Goal: Task Accomplishment & Management: Complete application form

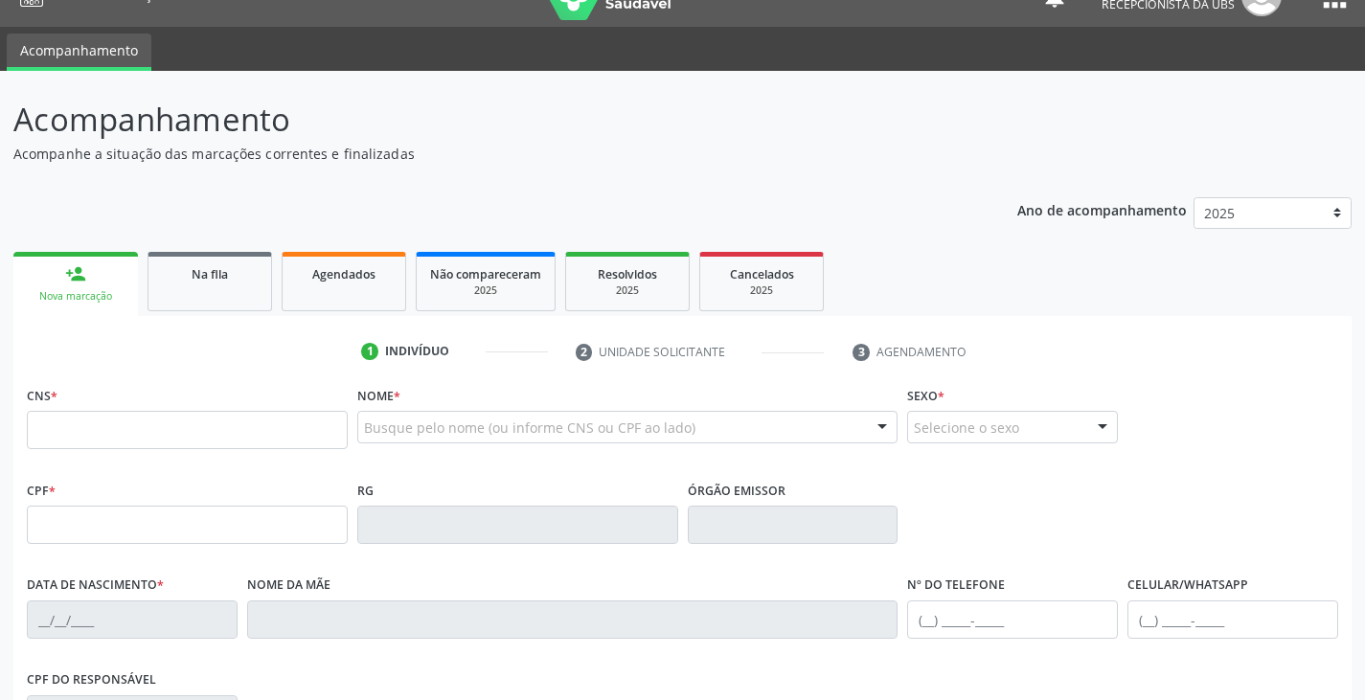
scroll to position [34, 0]
type input "0"
type input "703 4002 3959 1017"
type input "0[DATE]"
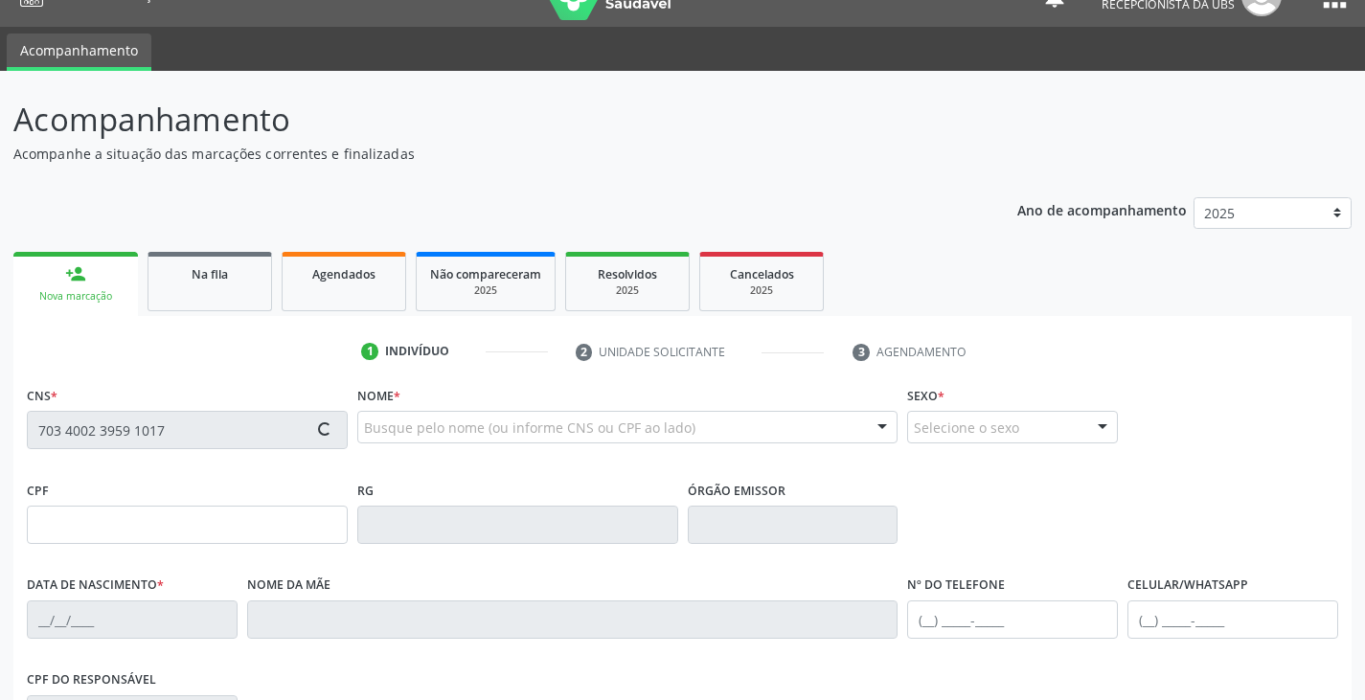
type input "[PERSON_NAME]"
type input "[PHONE_NUMBER]"
type input "S/N"
type input "097.799.125-33"
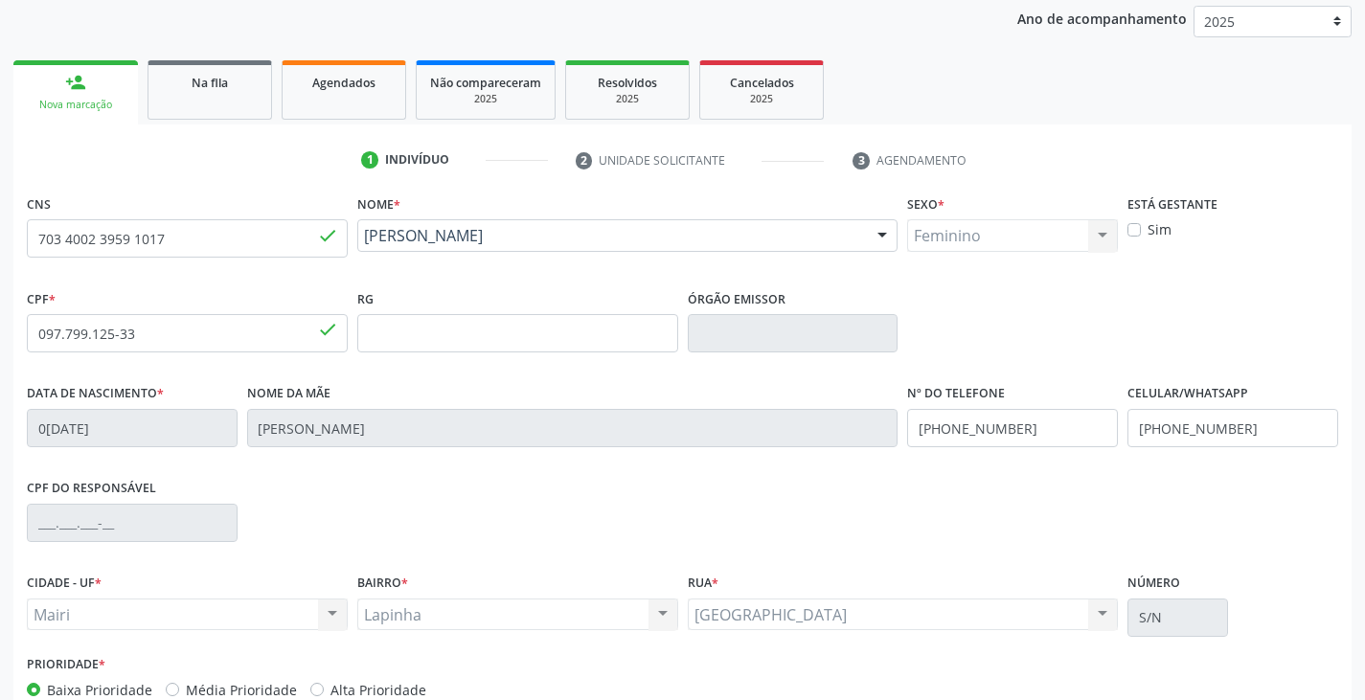
scroll to position [322, 0]
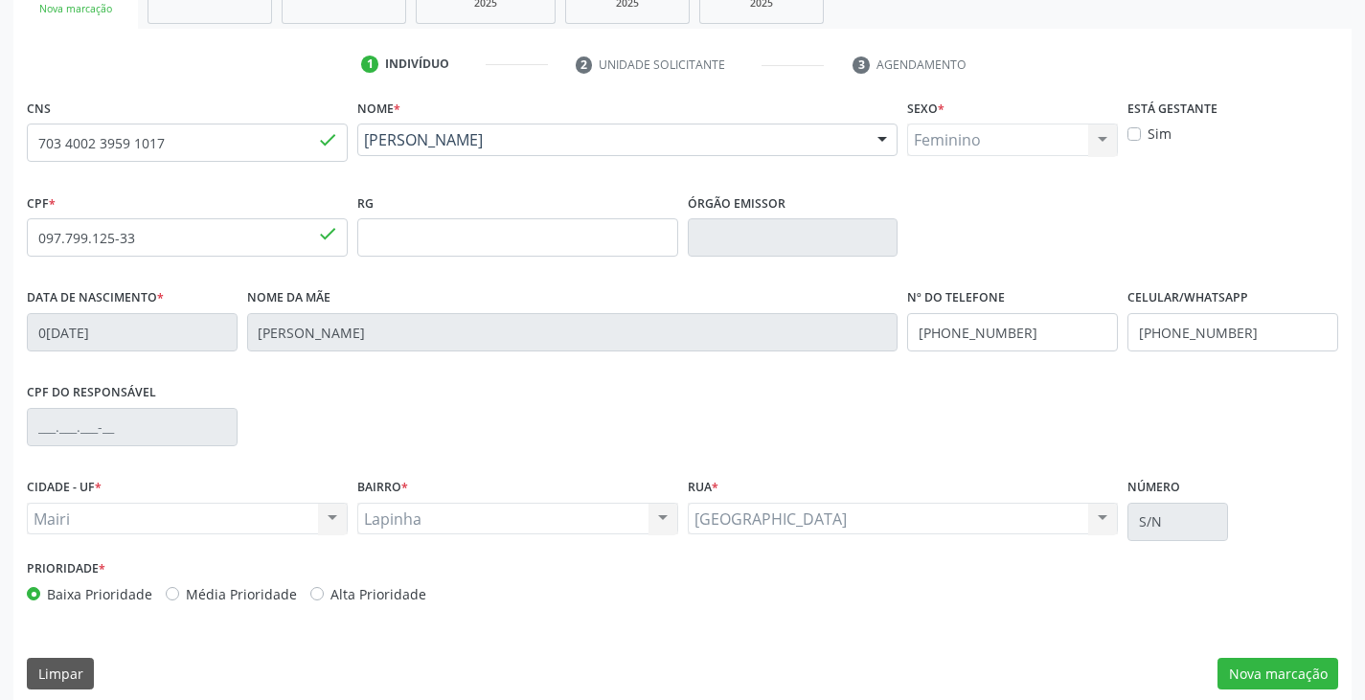
click at [406, 597] on label "Alta Prioridade" at bounding box center [379, 595] width 96 height 20
click at [324, 597] on input "Alta Prioridade" at bounding box center [316, 593] width 13 height 17
radio input "true"
click at [1238, 669] on button "Nova marcação" at bounding box center [1278, 674] width 121 height 33
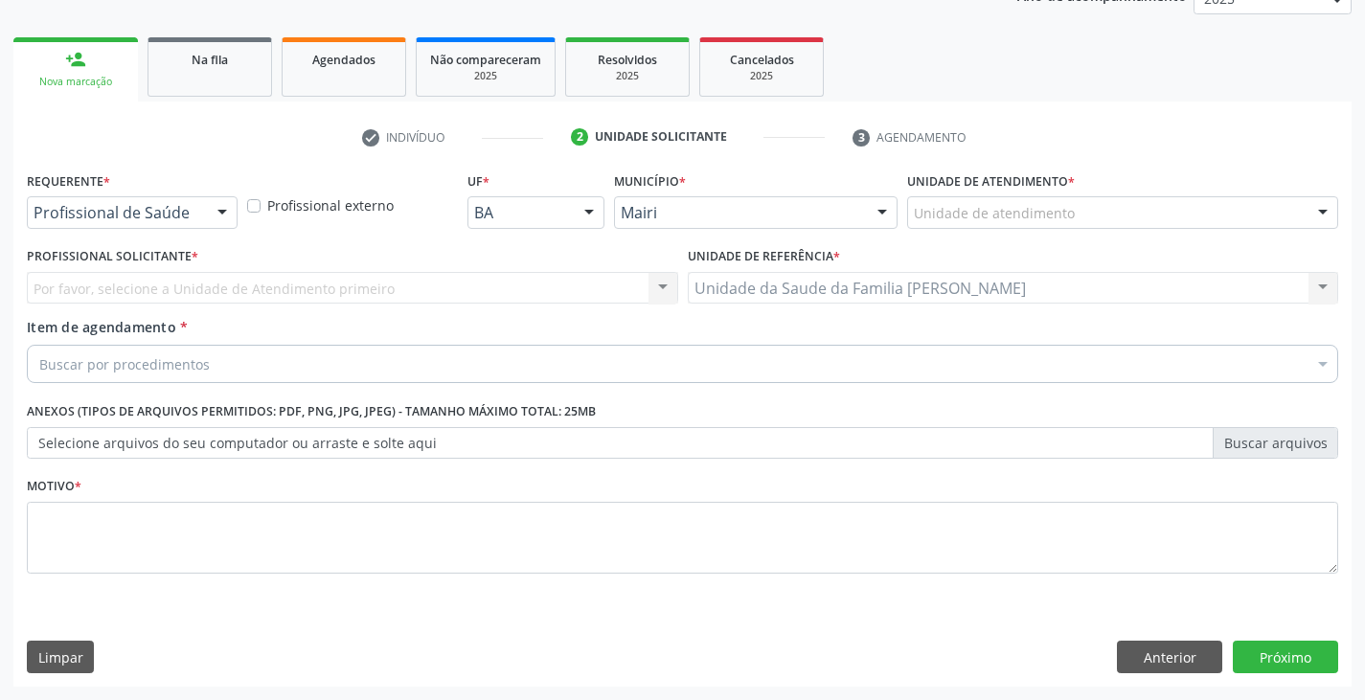
scroll to position [249, 0]
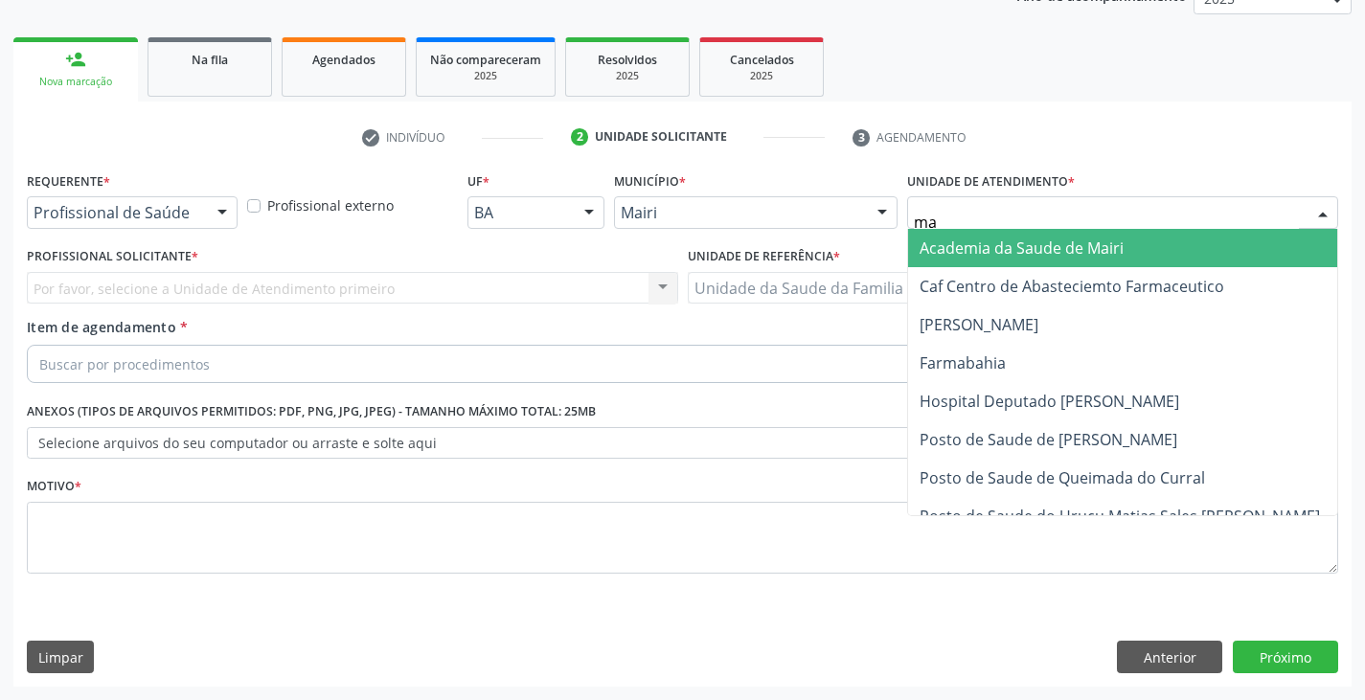
type input "mar"
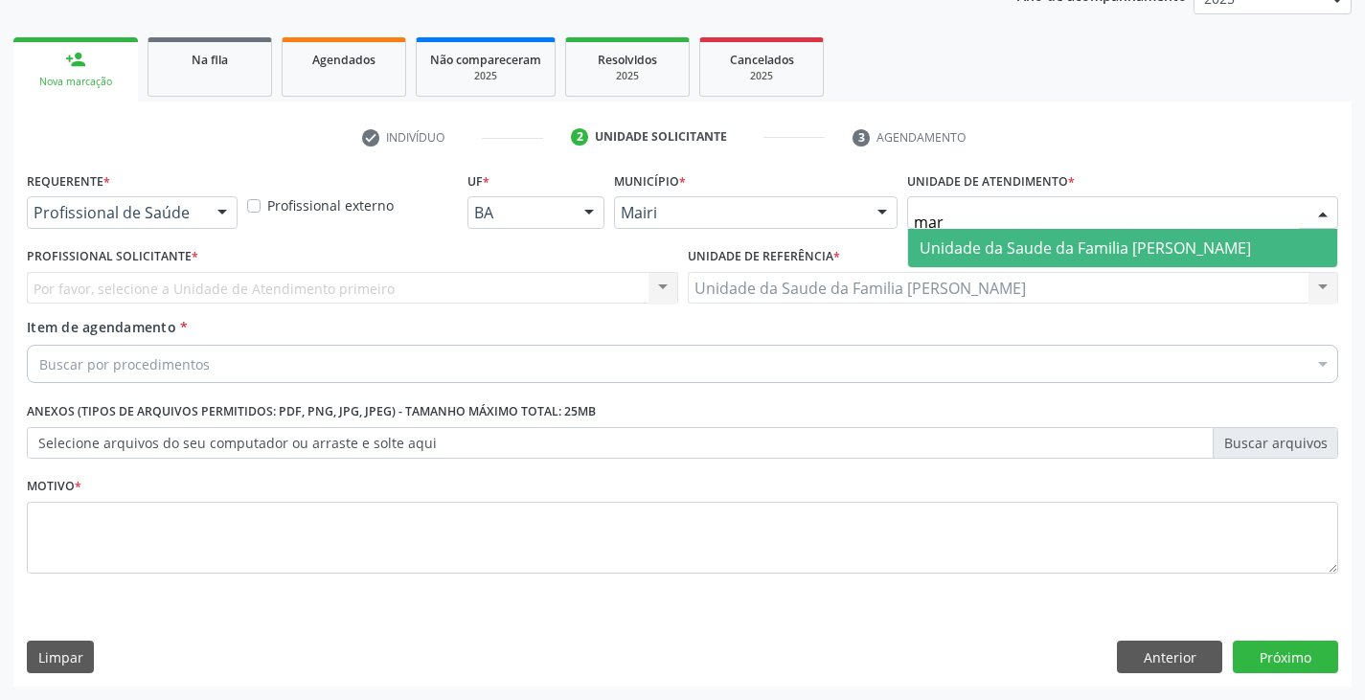
click at [987, 240] on span "Unidade da Saude da Familia [PERSON_NAME]" at bounding box center [1086, 248] width 332 height 21
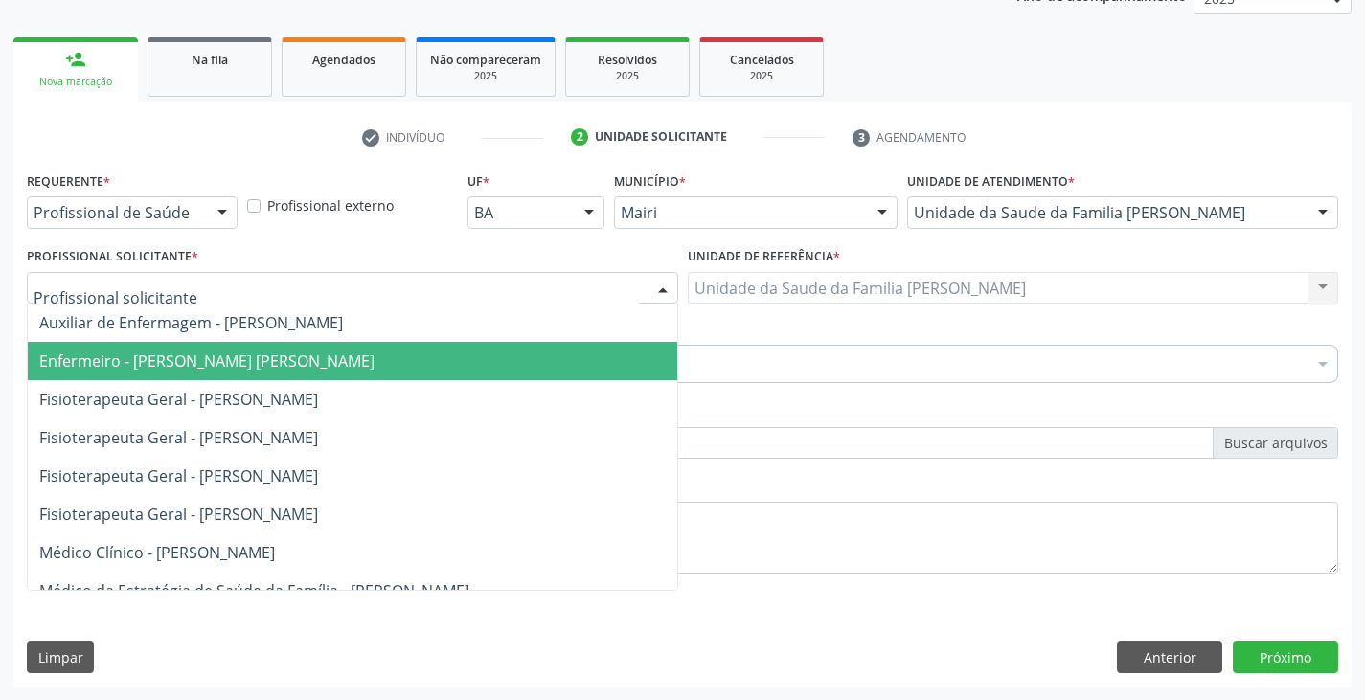
click at [79, 376] on span "Enfermeiro - [PERSON_NAME] [PERSON_NAME]" at bounding box center [353, 361] width 650 height 38
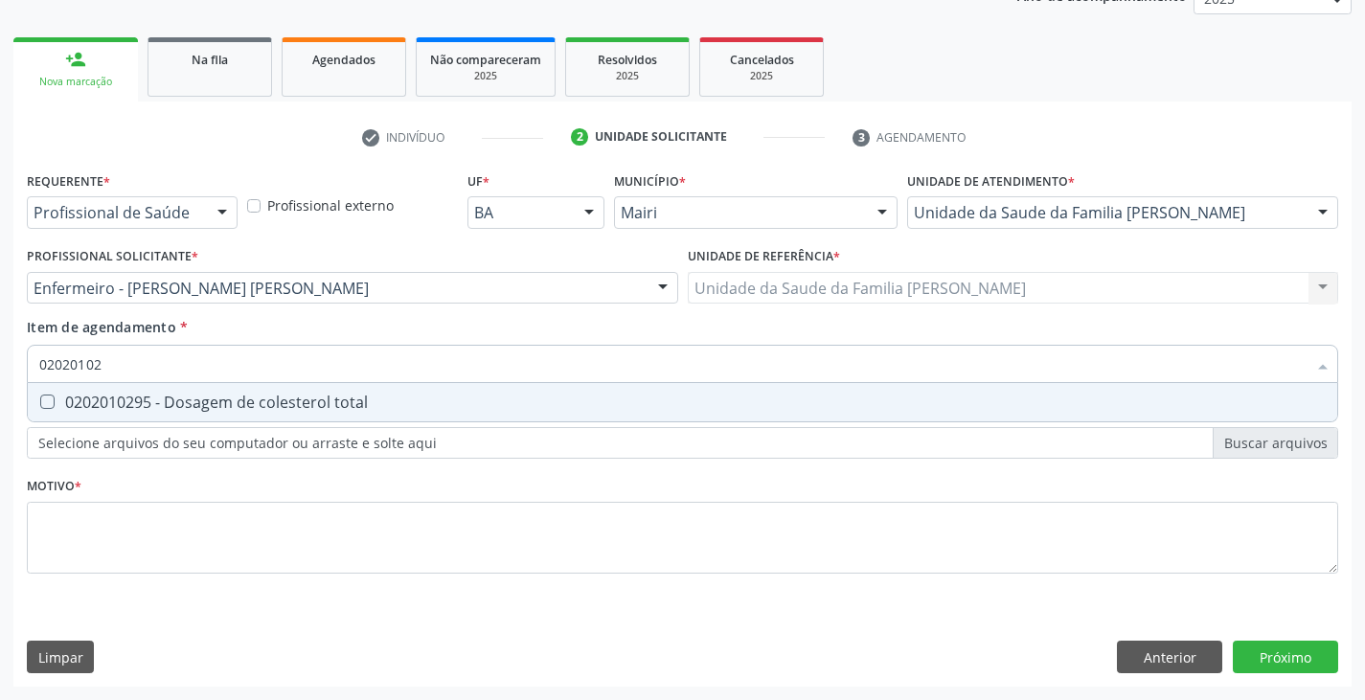
type input "020201029"
click at [84, 401] on div "0202010295 - Dosagem de colesterol total" at bounding box center [682, 402] width 1287 height 15
checkbox total "true"
type input "02020102"
checkbox total "false"
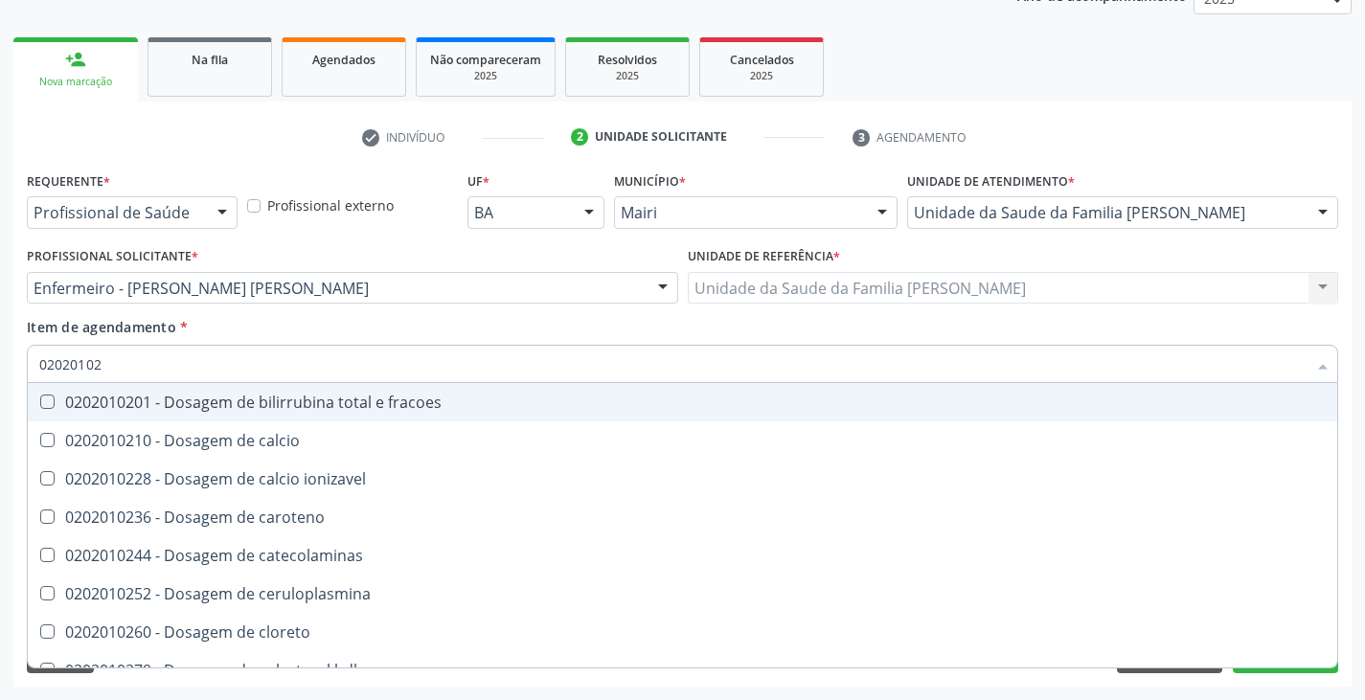
type input "020201028"
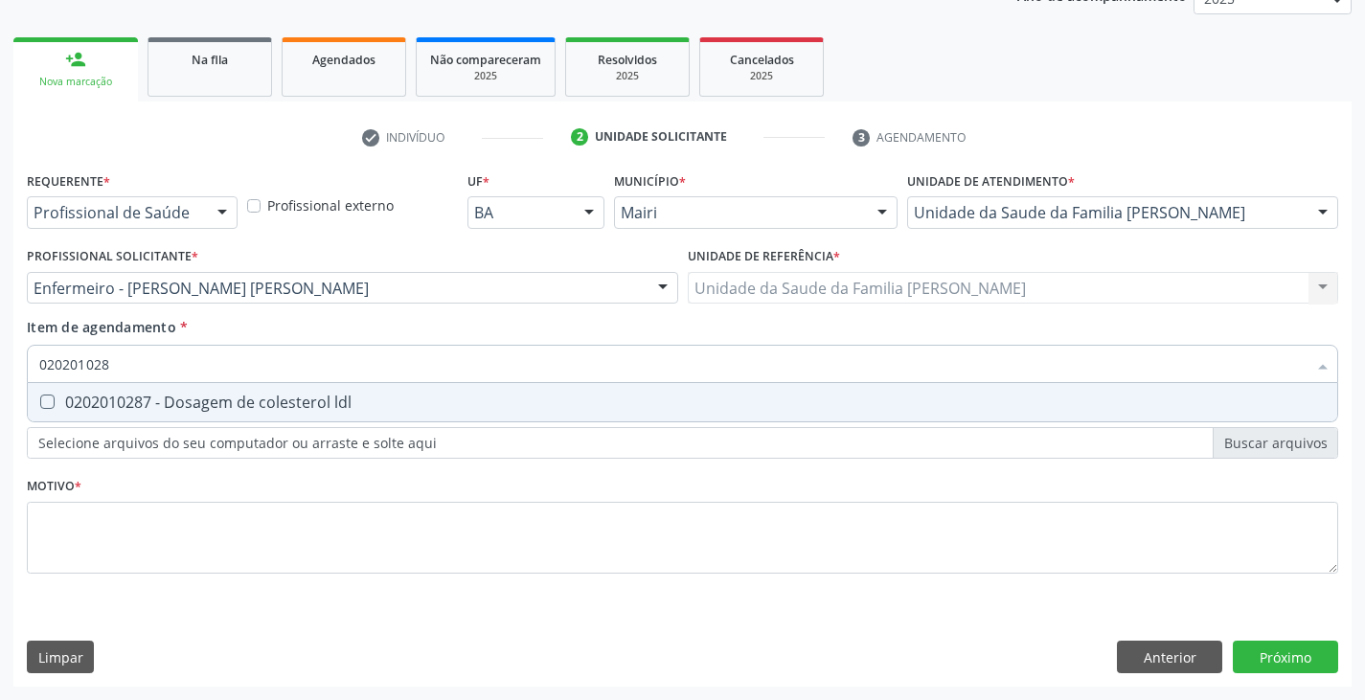
click at [80, 403] on div "0202010287 - Dosagem de colesterol ldl" at bounding box center [682, 402] width 1287 height 15
checkbox ldl "true"
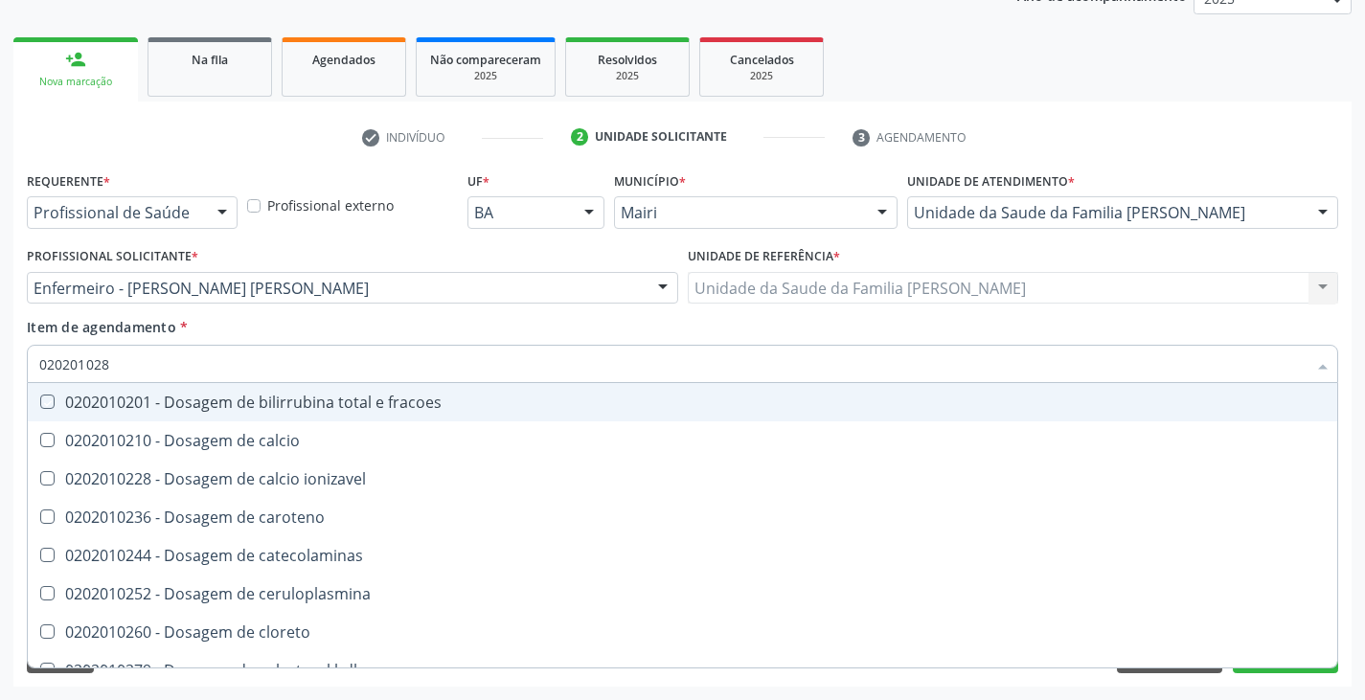
type input "02020102"
checkbox fracoes "false"
type input "020201027"
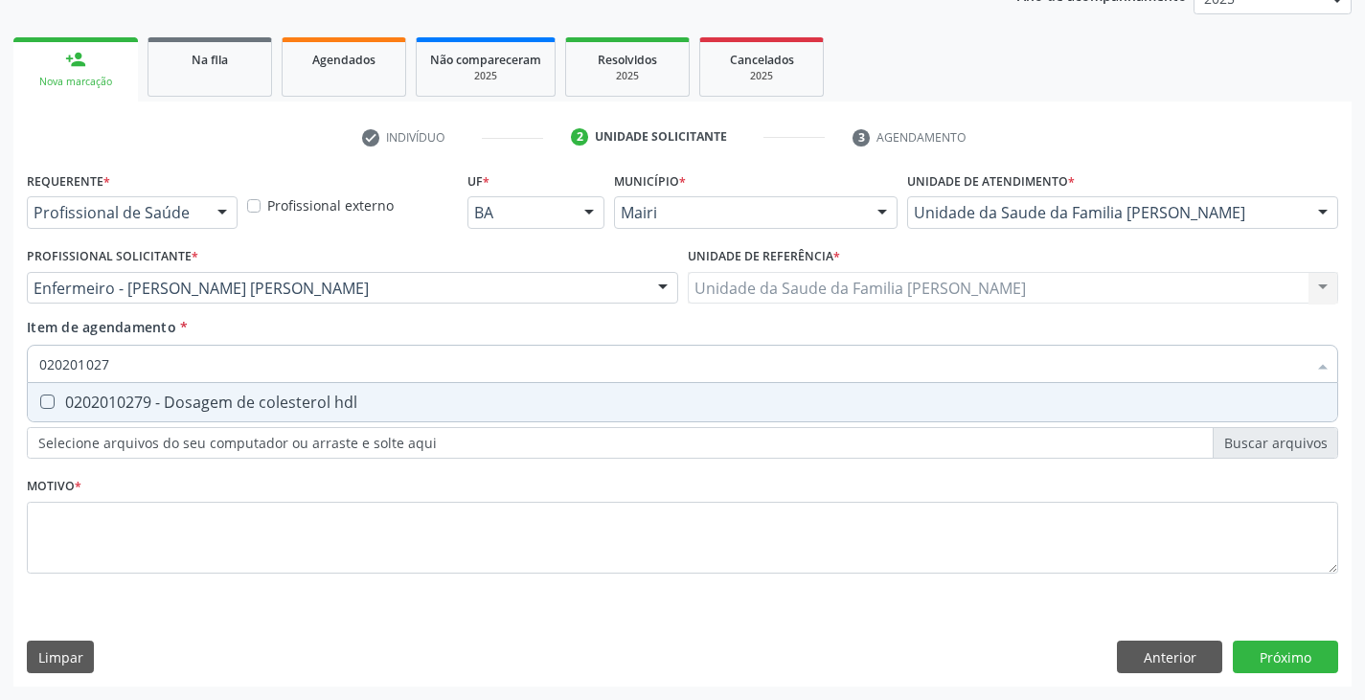
click at [80, 403] on div "0202010279 - Dosagem de colesterol hdl" at bounding box center [682, 402] width 1287 height 15
checkbox hdl "true"
type input "02020102"
checkbox hdl "false"
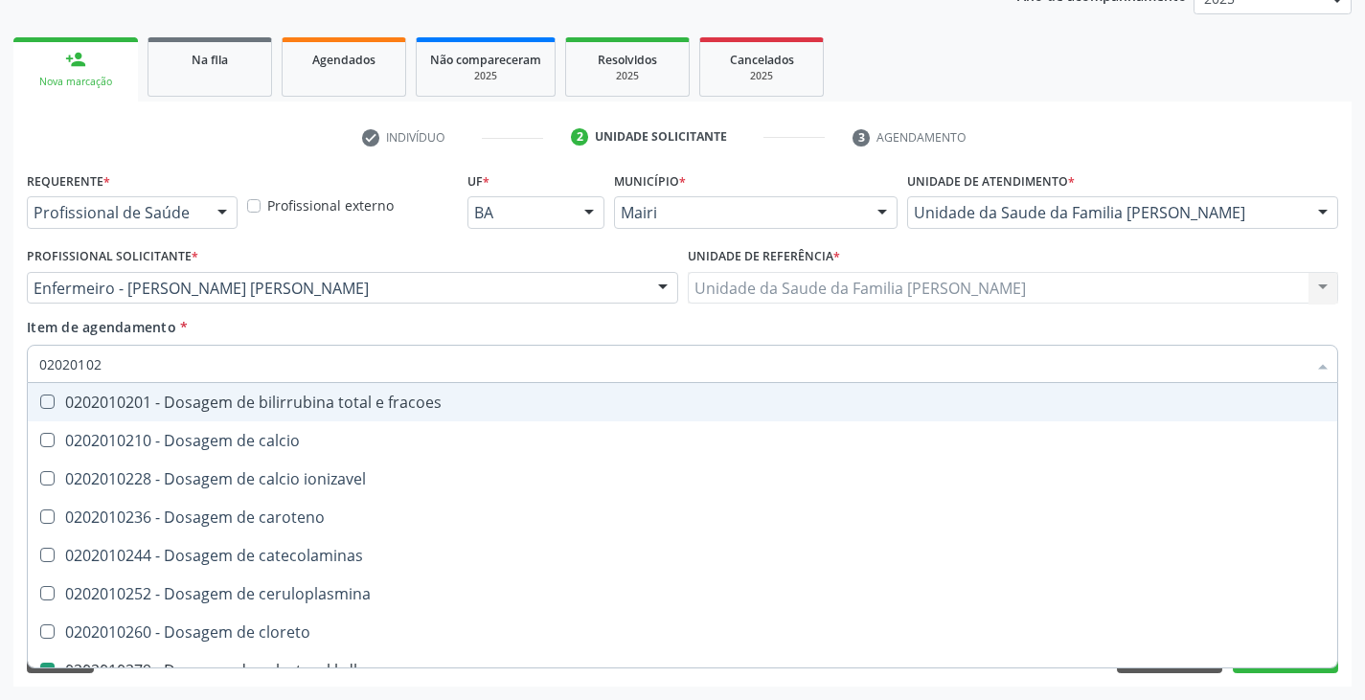
type input "0202010"
checkbox hdl "false"
checkbox ldl "false"
checkbox total "false"
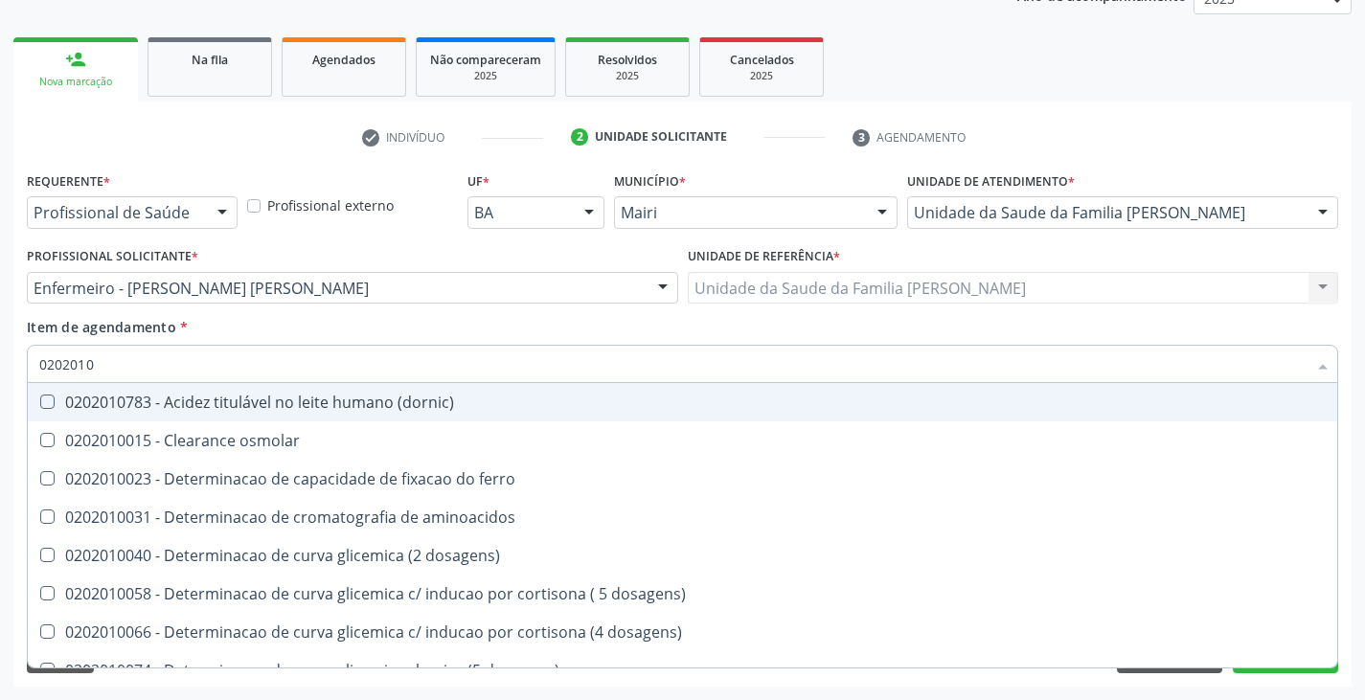
type input "020201"
checkbox hdl "false"
checkbox ldl "false"
checkbox total "false"
checkbox alfa-hidroxibutirica "true"
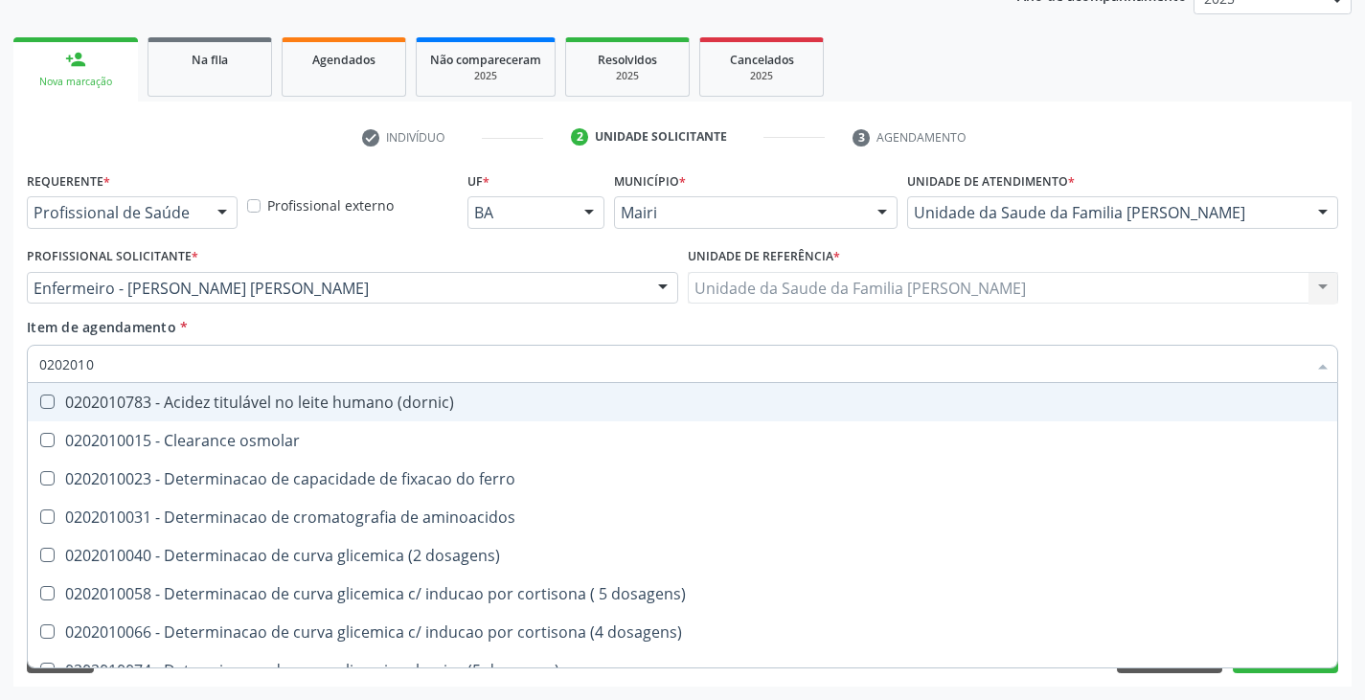
checkbox glutamica "true"
checkbox latica "true"
type input "02020"
checkbox alfa-hidroxibutirica "false"
checkbox glutamica "false"
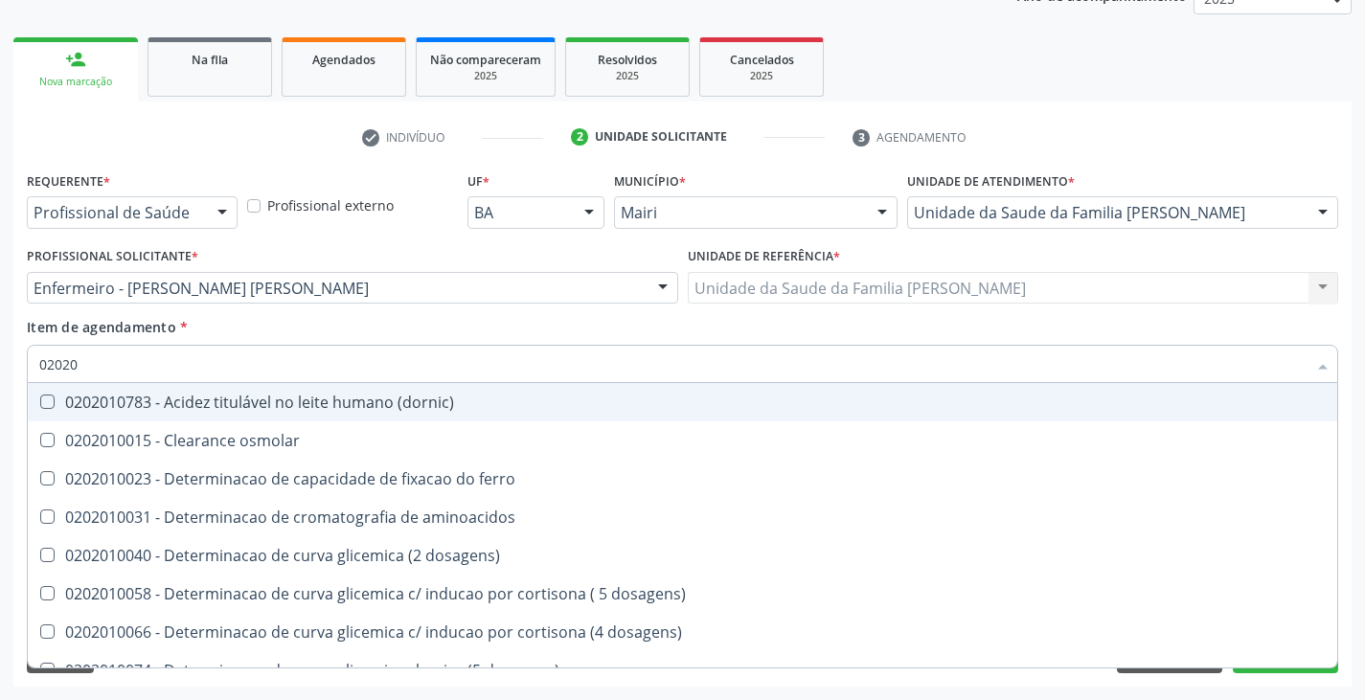
checkbox latica "false"
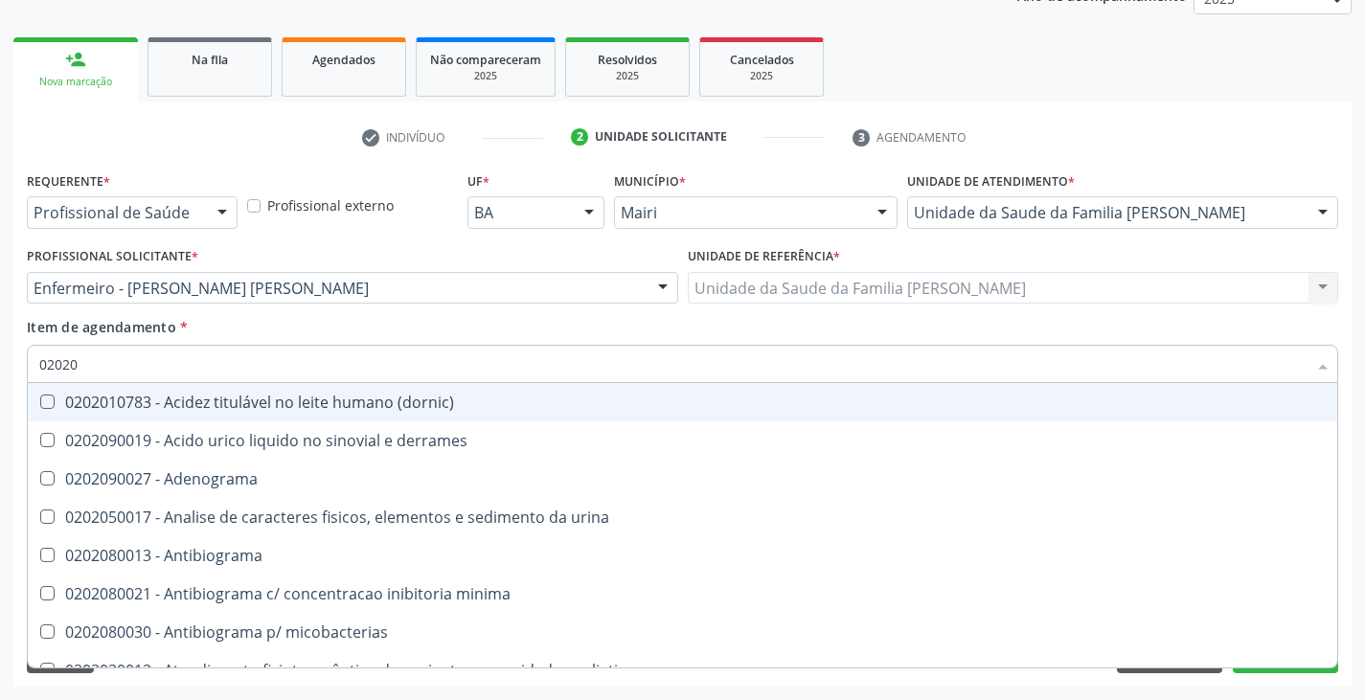
type input "020203"
checkbox hdl "false"
checkbox ldl "false"
checkbox total "false"
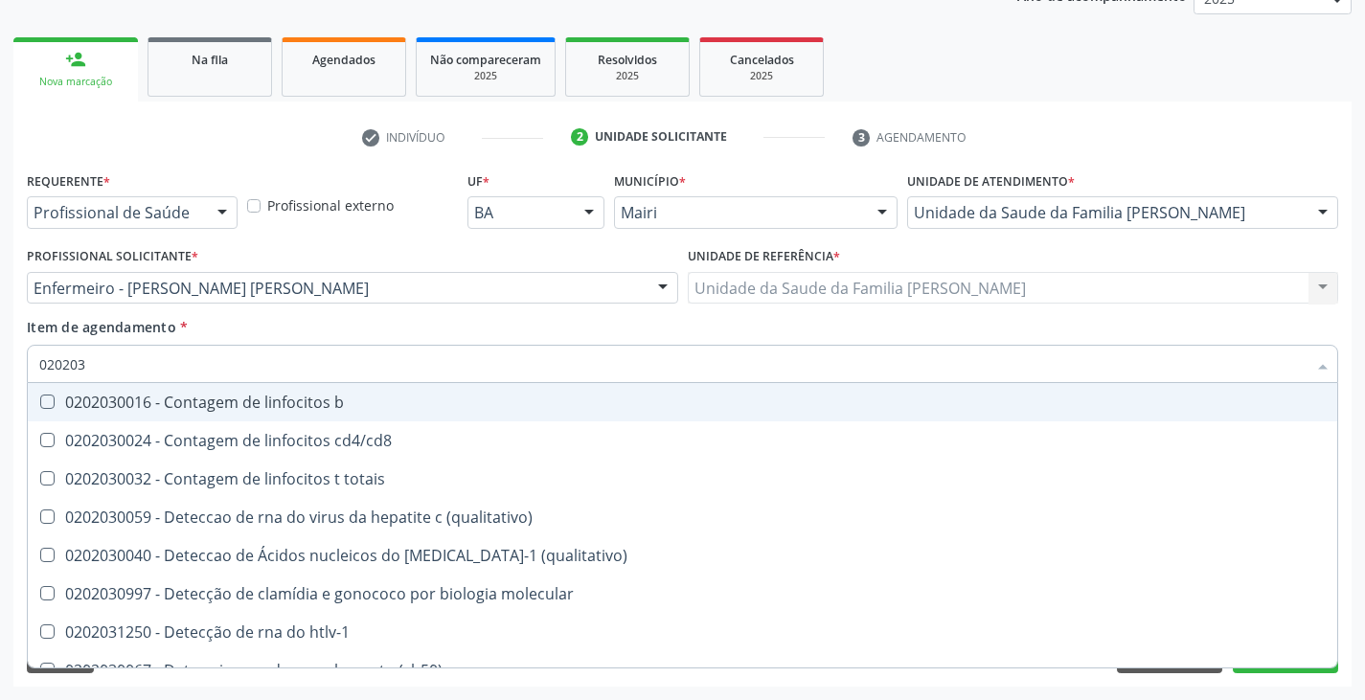
type input "0202038"
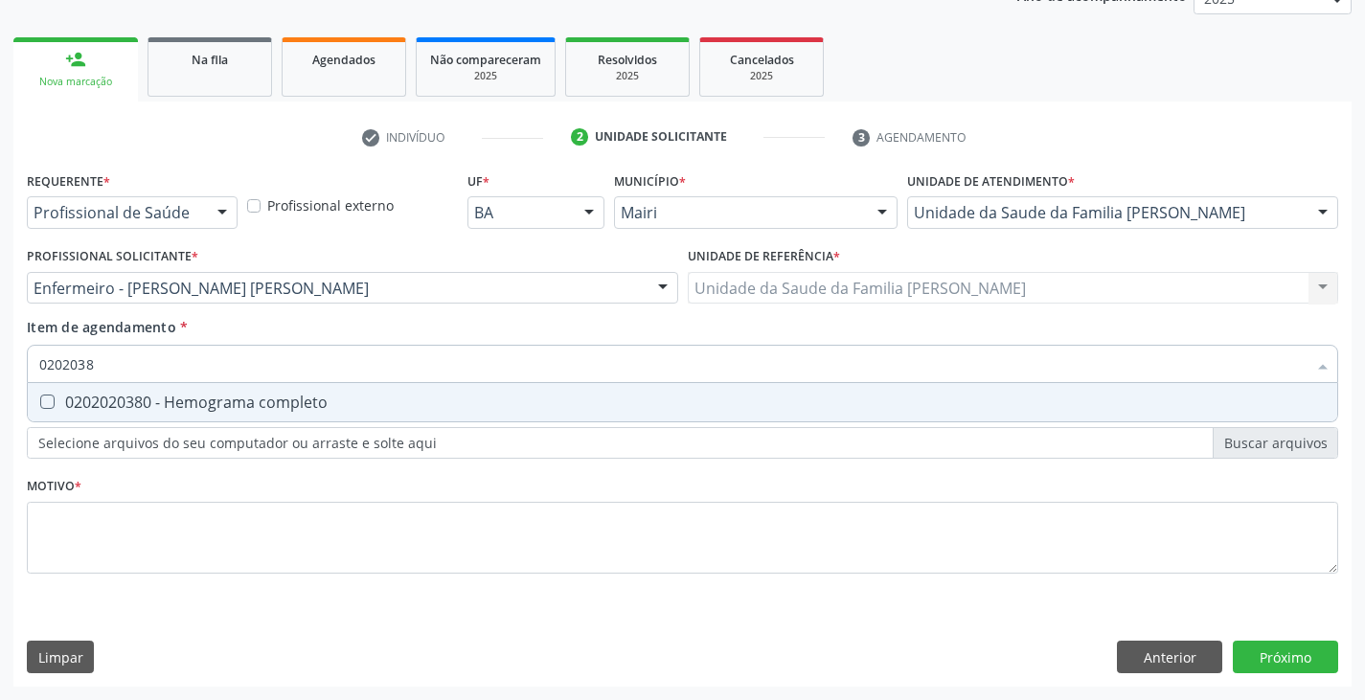
click at [80, 403] on div "0202020380 - Hemograma completo" at bounding box center [682, 402] width 1287 height 15
checkbox completo "true"
type input "020203"
checkbox completo "false"
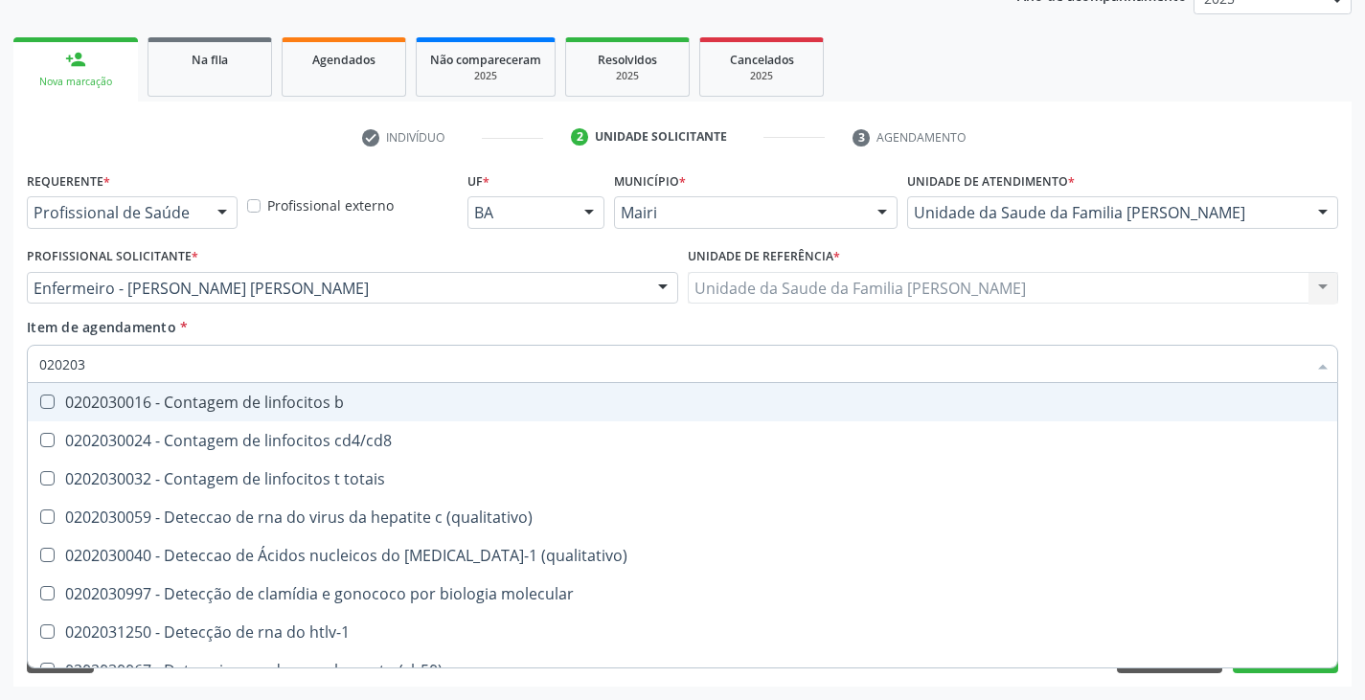
type input "02020"
checkbox completo "false"
checkbox bacterianas "true"
checkbox hiv-1 "true"
checkbox c "true"
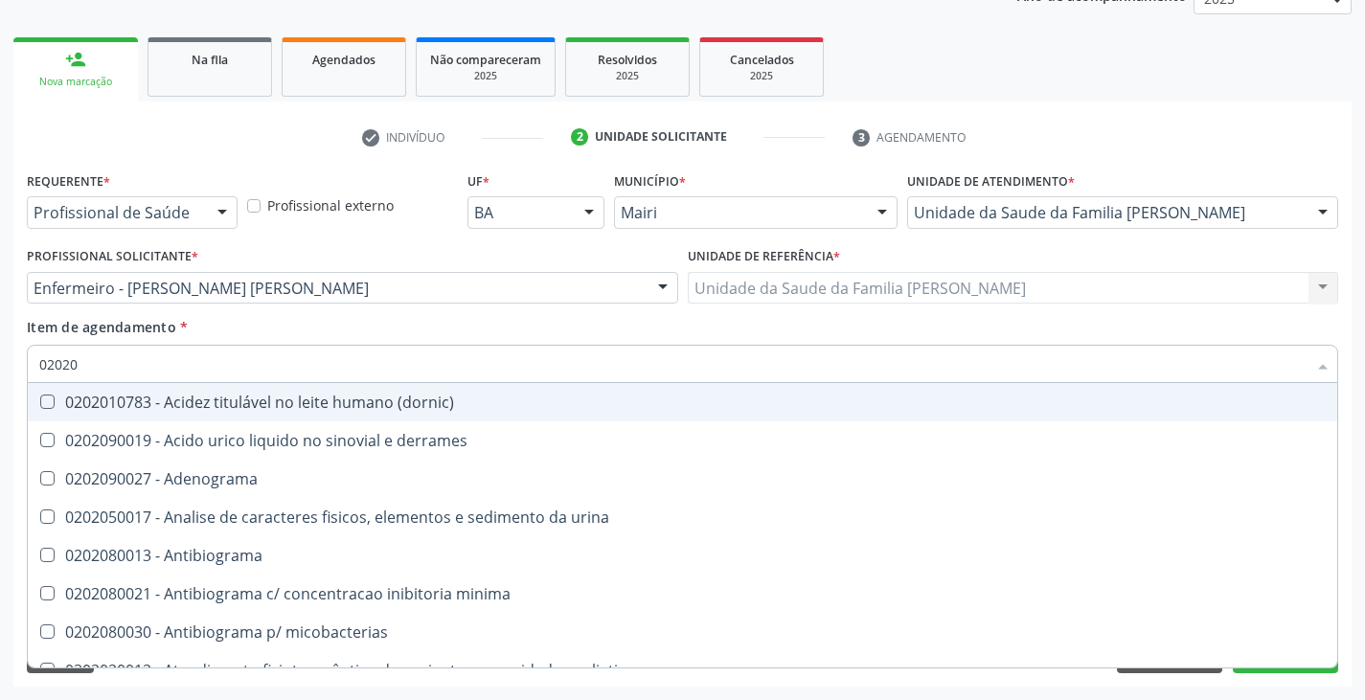
type input "020201"
checkbox \(qualitativo\) "true"
checkbox molecular "true"
checkbox htlv-1 "true"
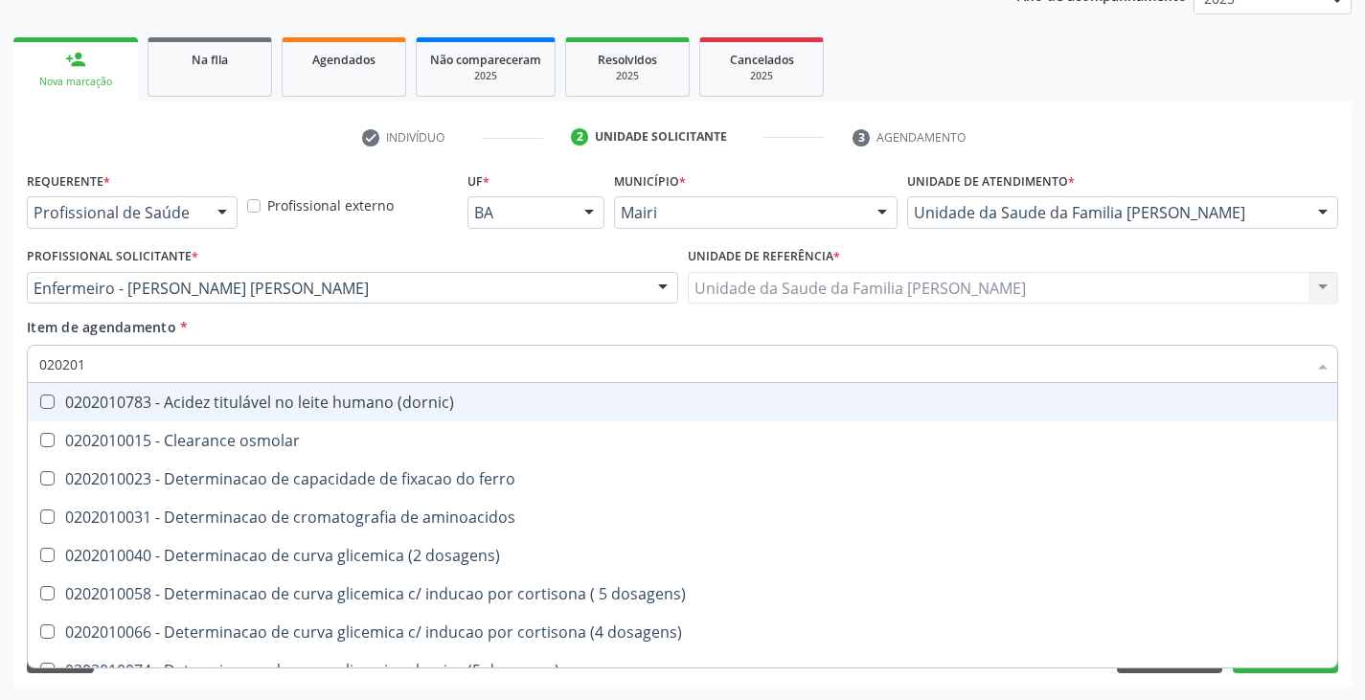
type input "0202010"
checkbox fracoes "true"
checkbox calcio "true"
checkbox ionizavel "true"
checkbox hdl "false"
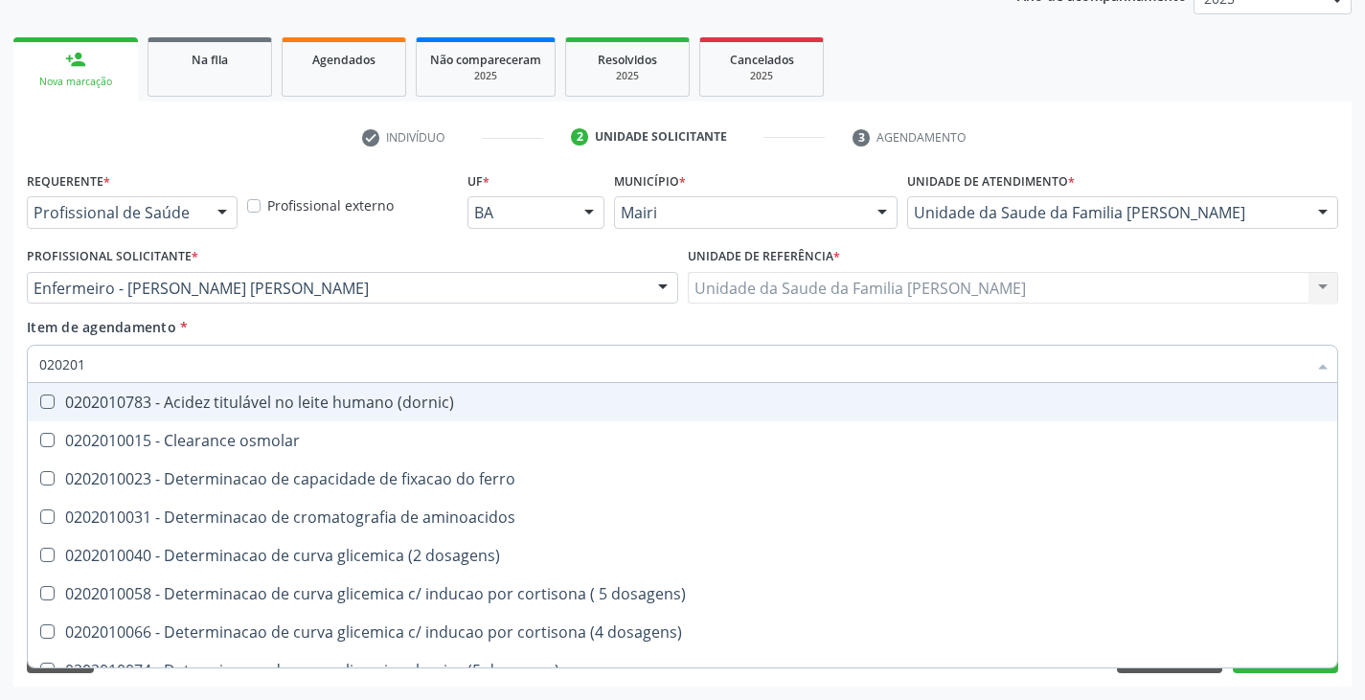
checkbox ldl "false"
checkbox total "false"
type input "020201047"
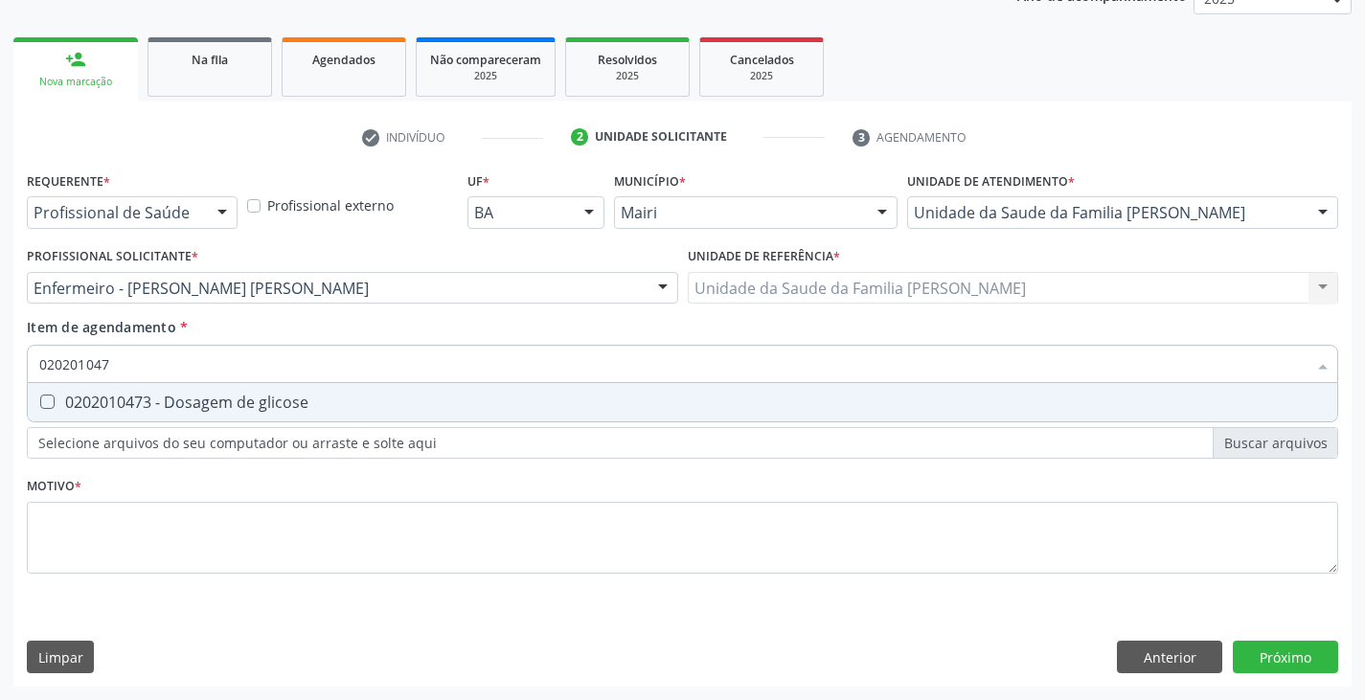
click at [80, 403] on div "0202010473 - Dosagem de glicose" at bounding box center [682, 402] width 1287 height 15
checkbox glicose "true"
type input "02020104"
checkbox glicose "false"
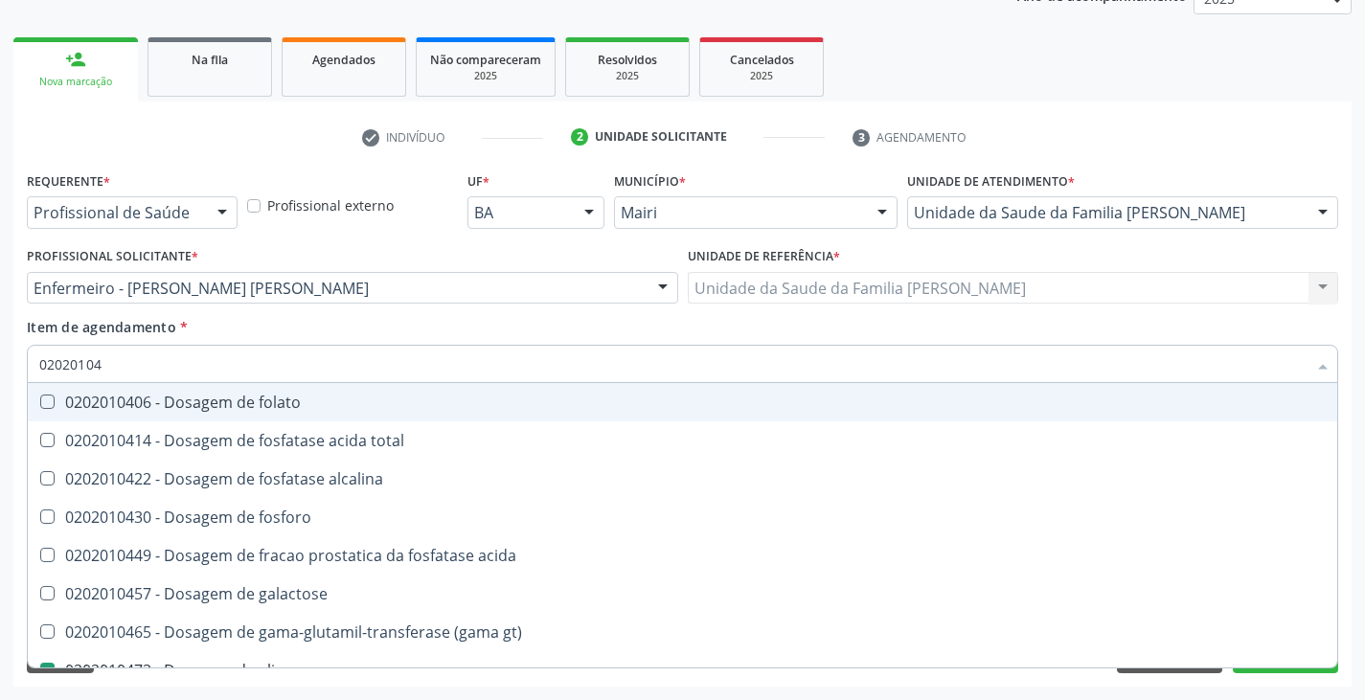
type input "0202010"
checkbox glicose "false"
type input "020201064"
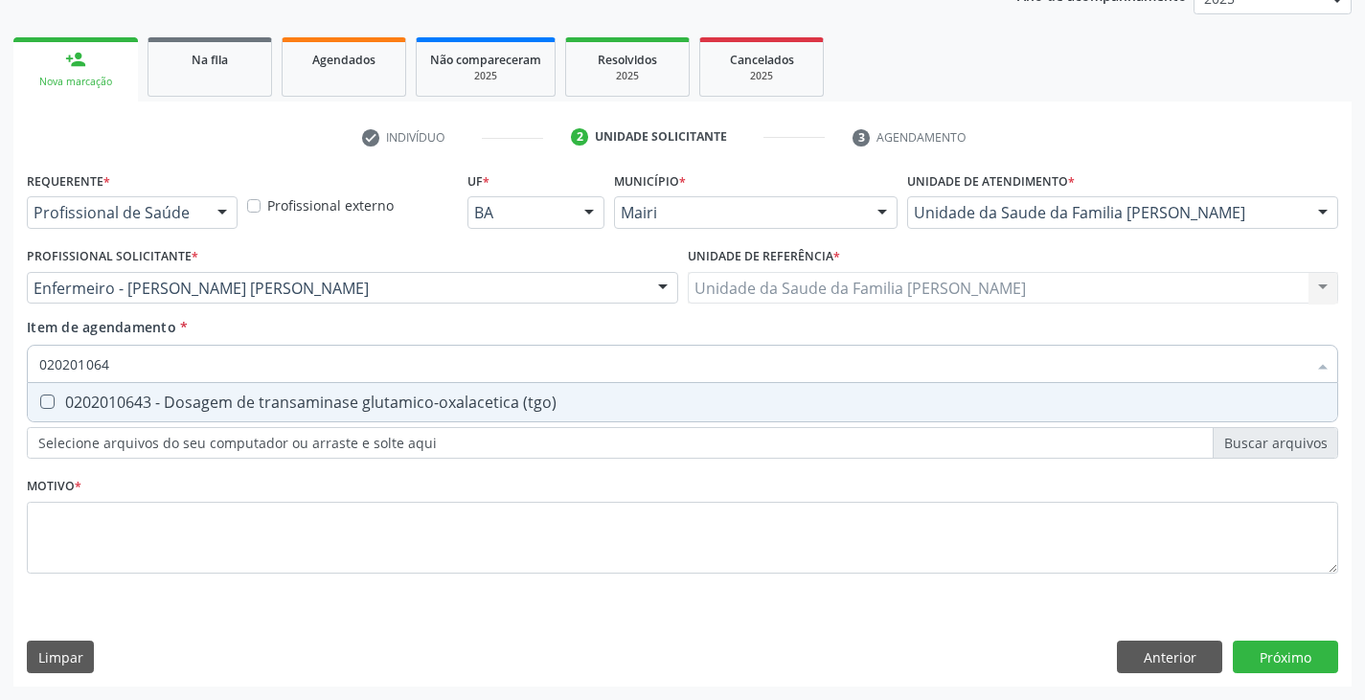
click at [80, 403] on div "0202010643 - Dosagem de transaminase glutamico-oxalacetica (tgo)" at bounding box center [682, 402] width 1287 height 15
checkbox \(tgo\) "true"
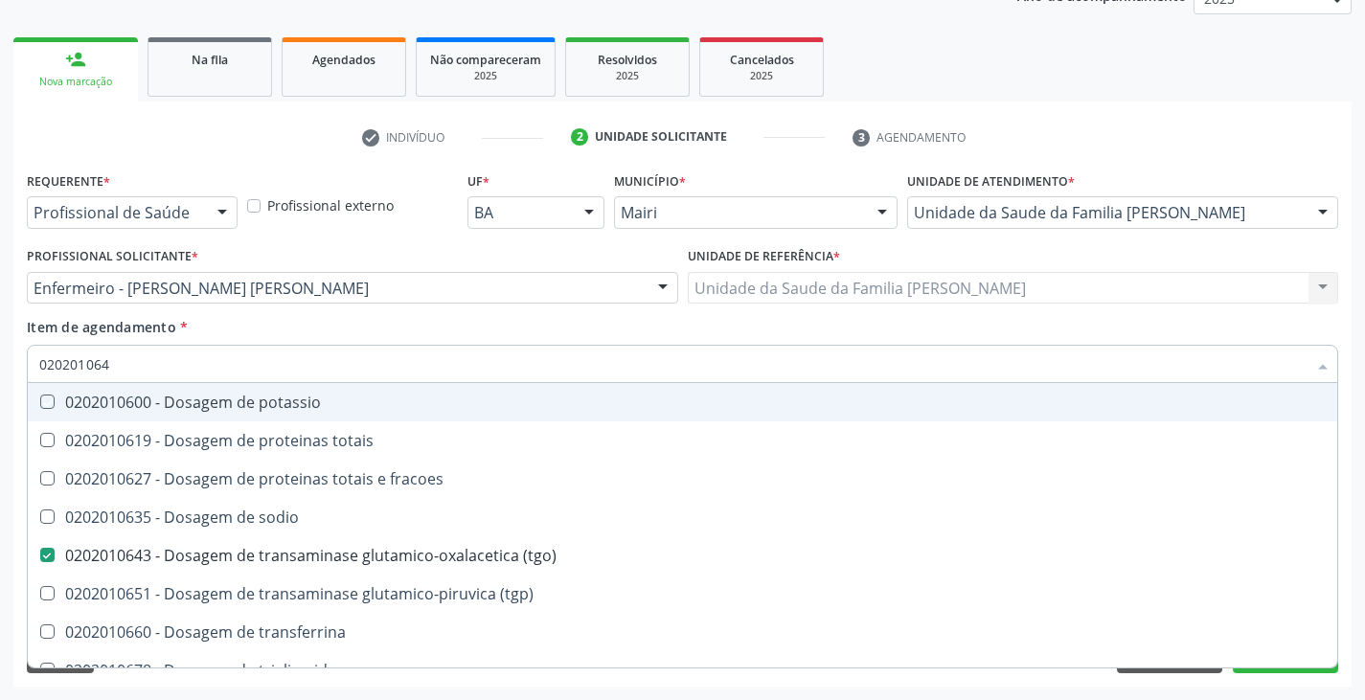
type input "02020106"
checkbox potassio "false"
type input "020201065"
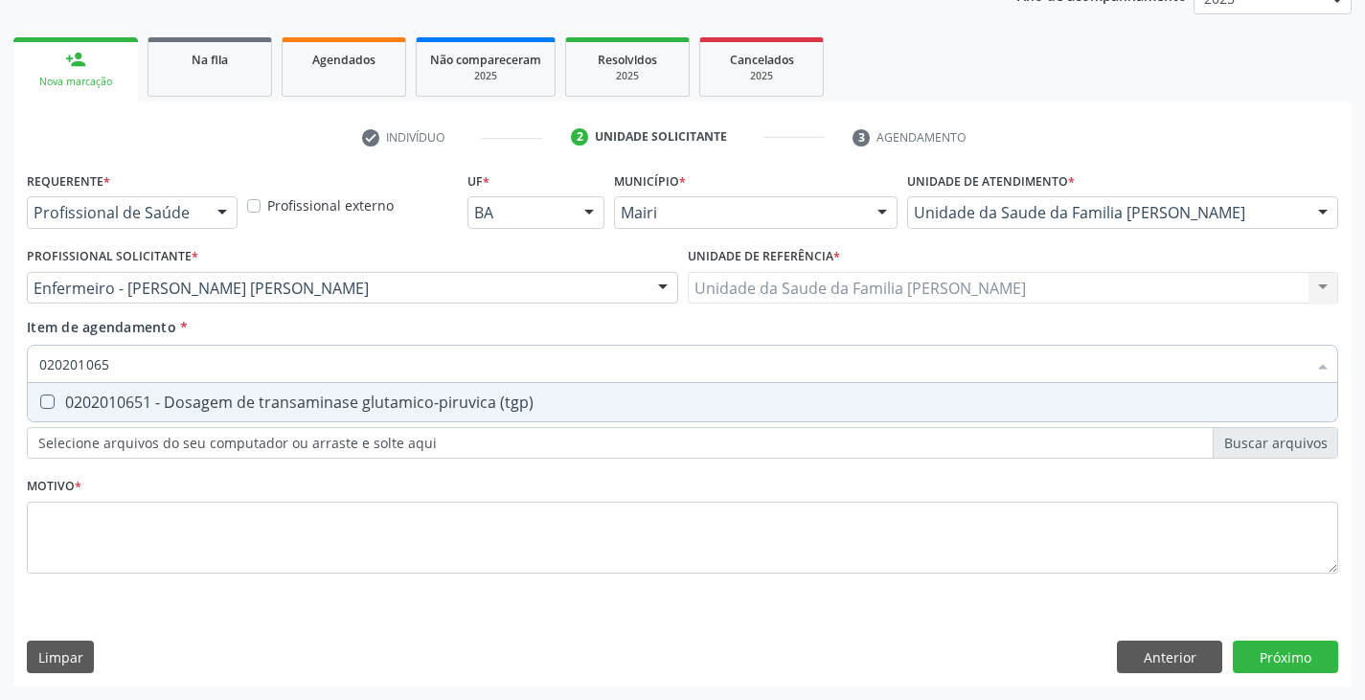
click at [80, 403] on div "0202010651 - Dosagem de transaminase glutamico-piruvica (tgp)" at bounding box center [682, 402] width 1287 height 15
checkbox \(tgp\) "true"
type input "02020106"
checkbox \(tgp\) "false"
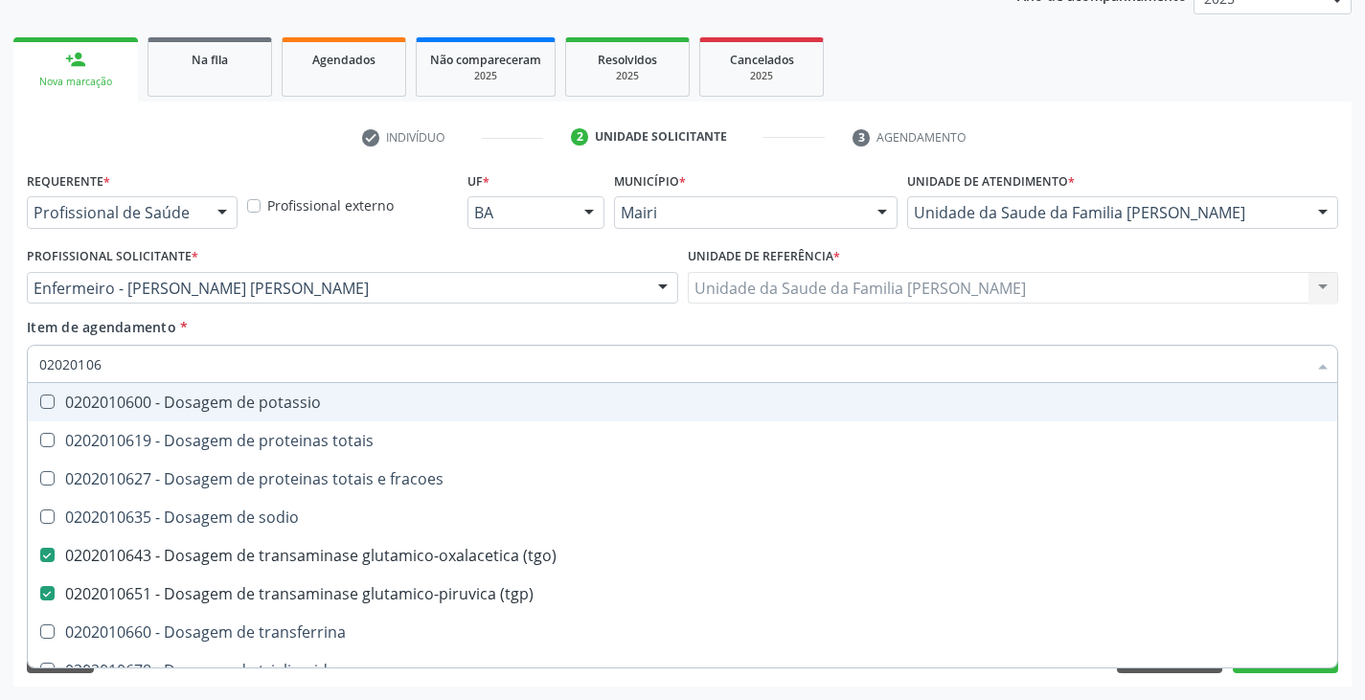
type input "0202010"
checkbox \(tgo\) "false"
checkbox \(tgp\) "false"
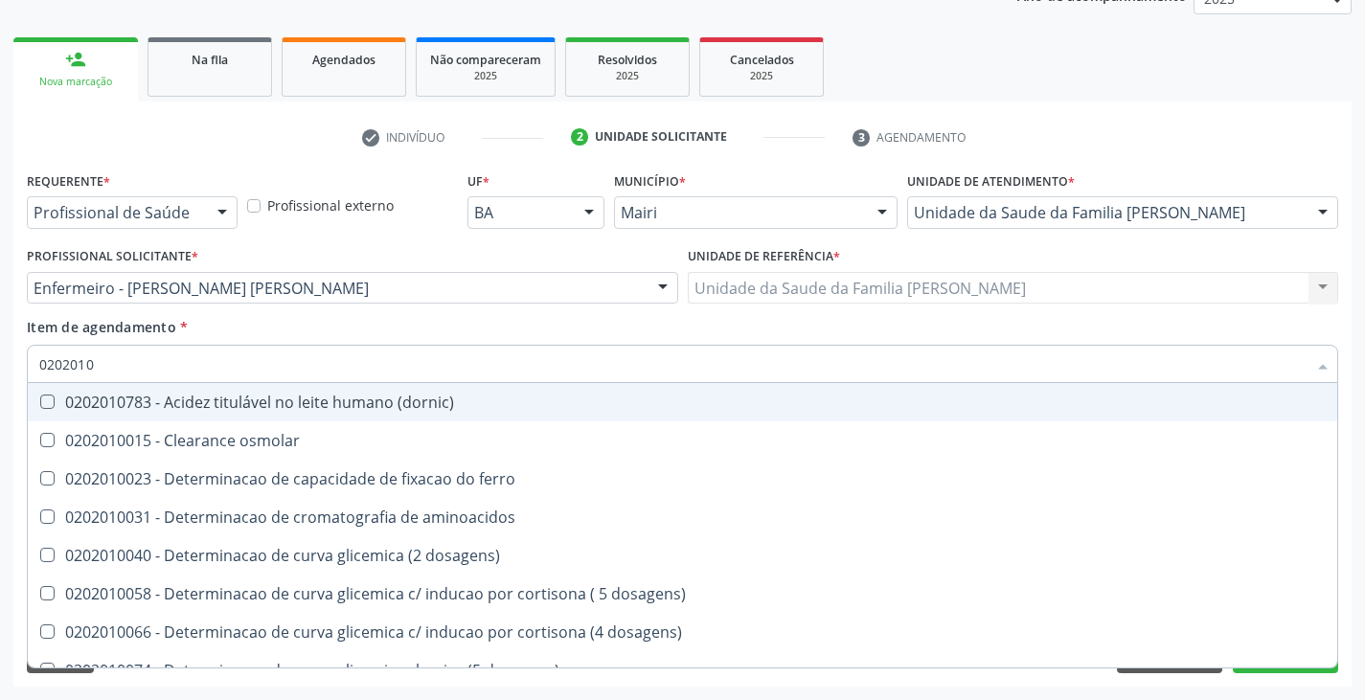
type input "02020104"
checkbox dosagens\) "true"
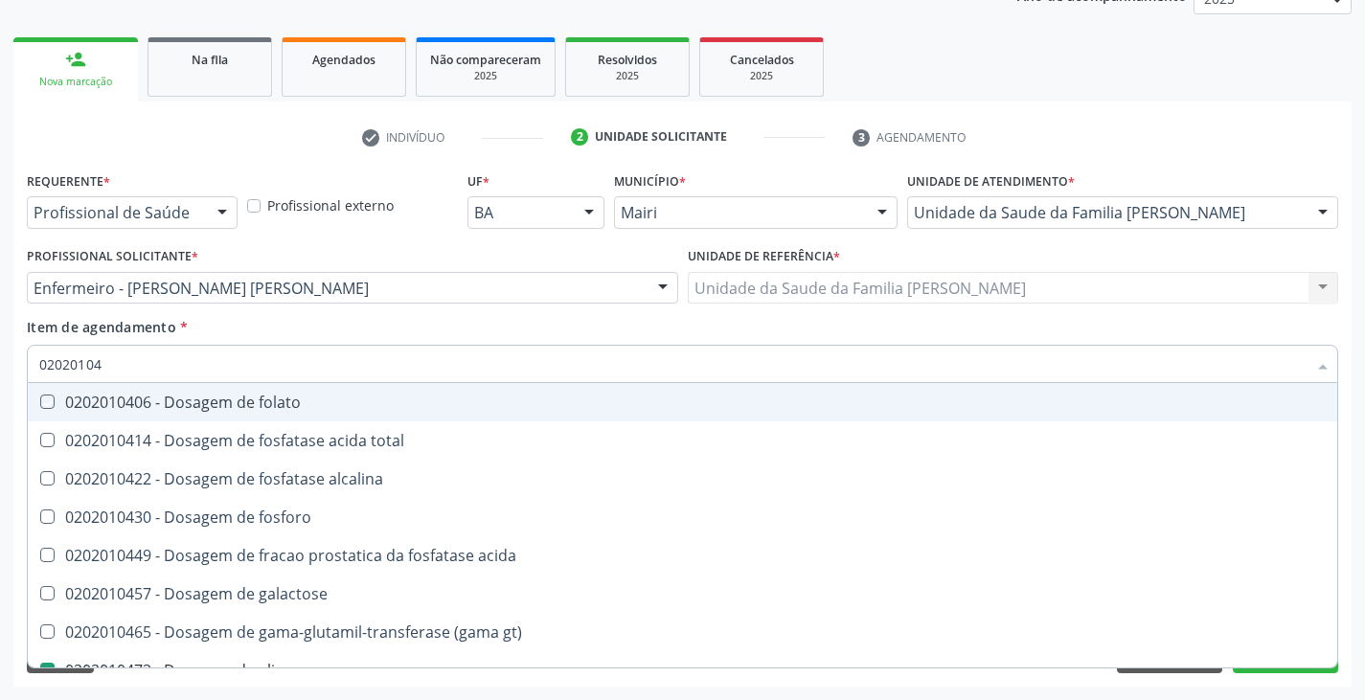
type input "020201047"
checkbox folato "true"
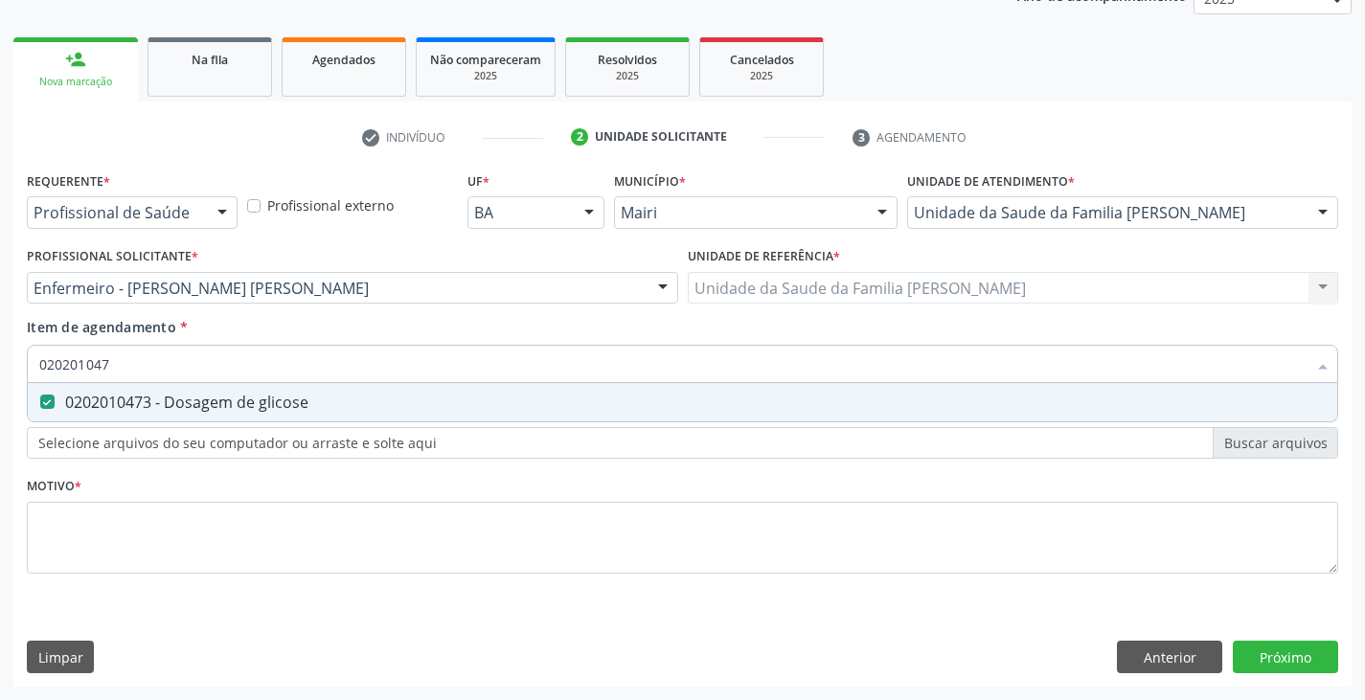
type input "02020104"
checkbox glicose "false"
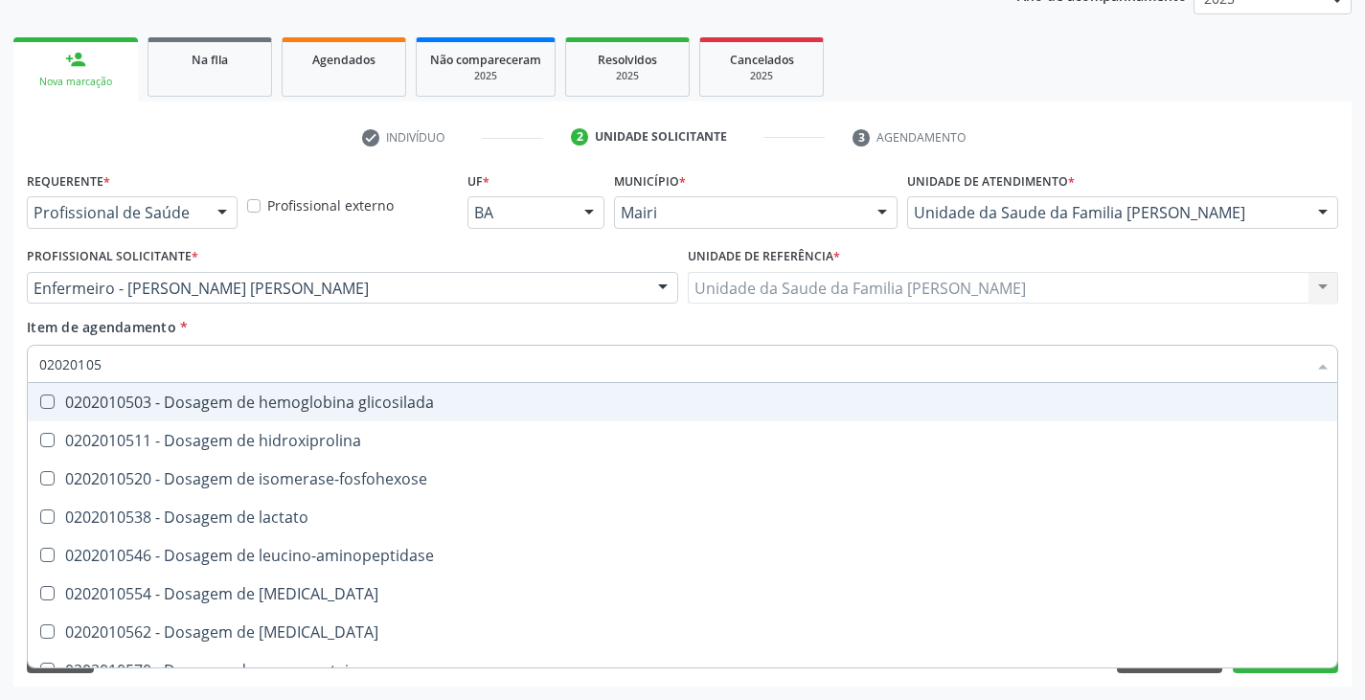
type input "020201050"
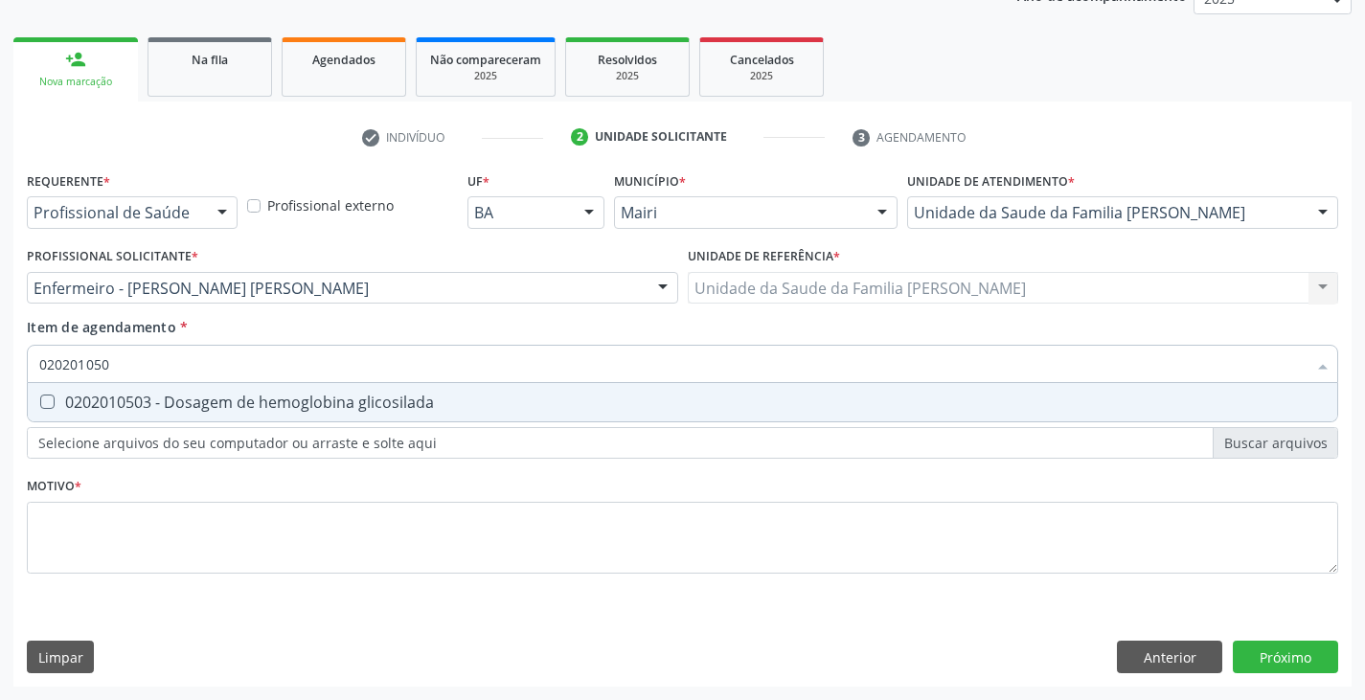
click at [80, 403] on div "0202010503 - Dosagem de hemoglobina glicosilada" at bounding box center [682, 402] width 1287 height 15
checkbox glicosilada "true"
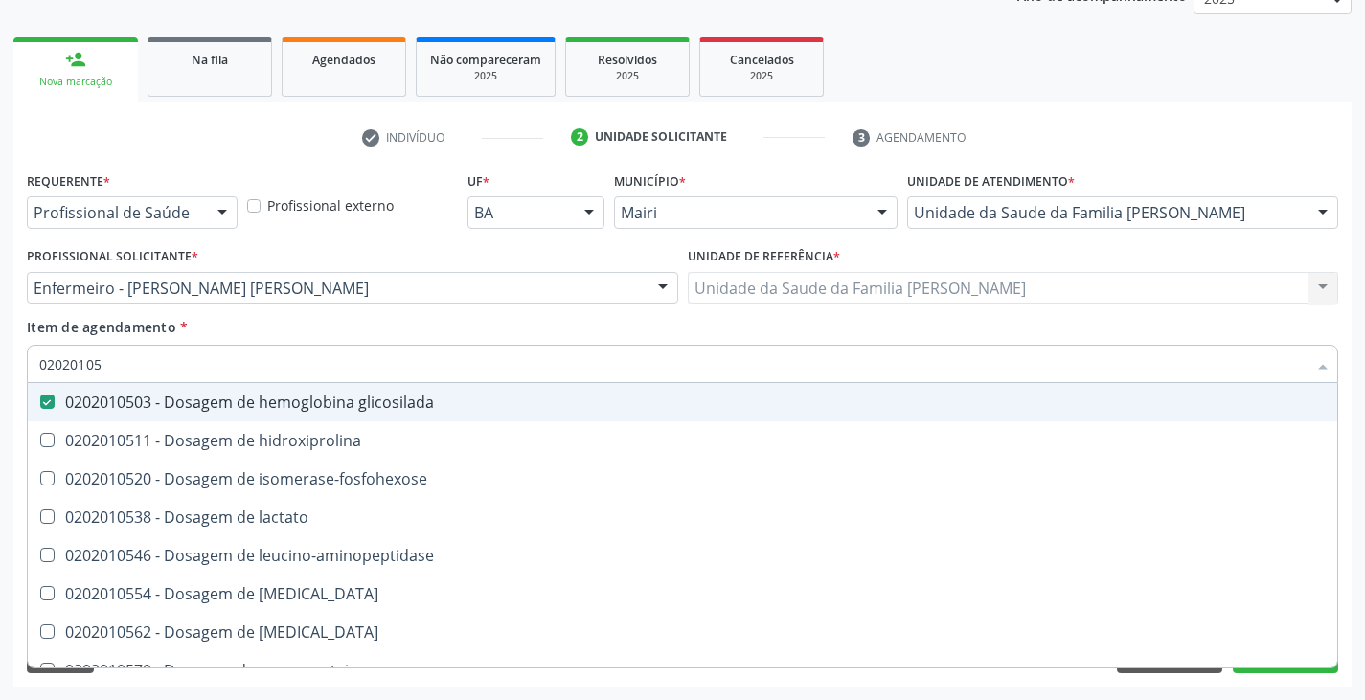
type input "0202010"
checkbox glicosilada "false"
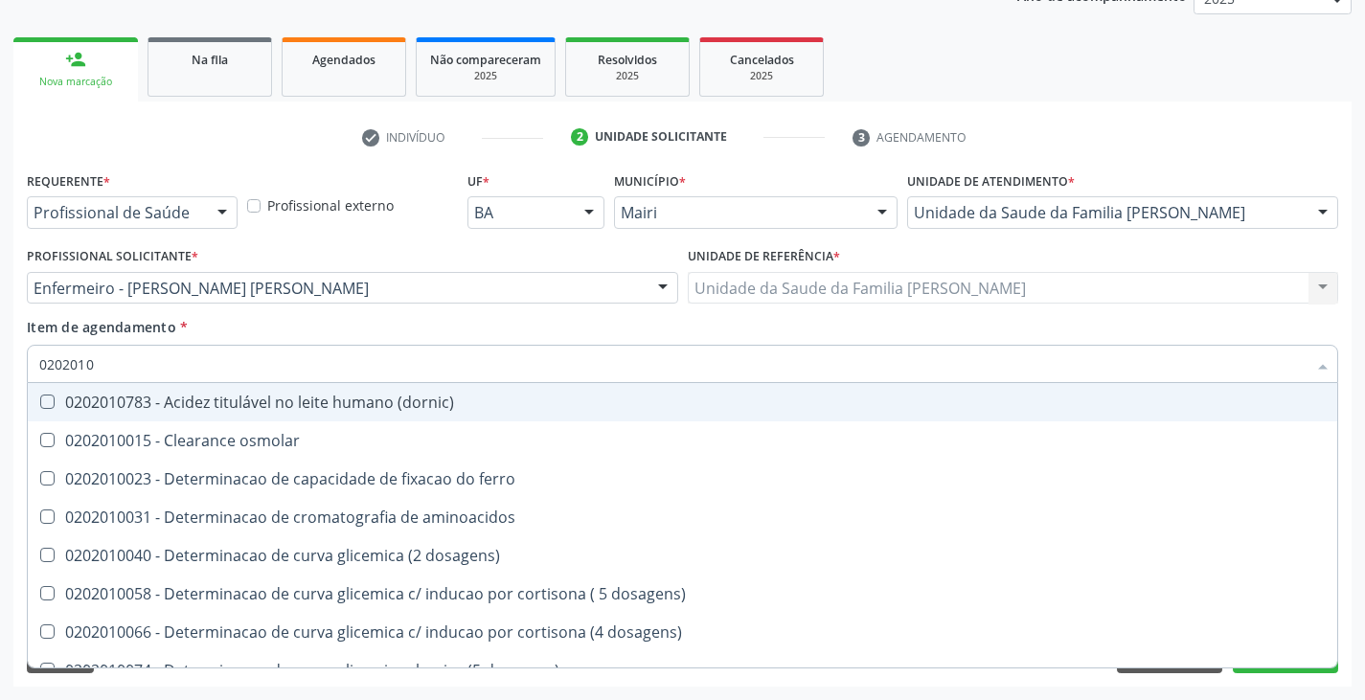
type input "020201"
checkbox hdl "false"
checkbox ldl "false"
checkbox total "false"
checkbox alfa-hidroxibutirica "true"
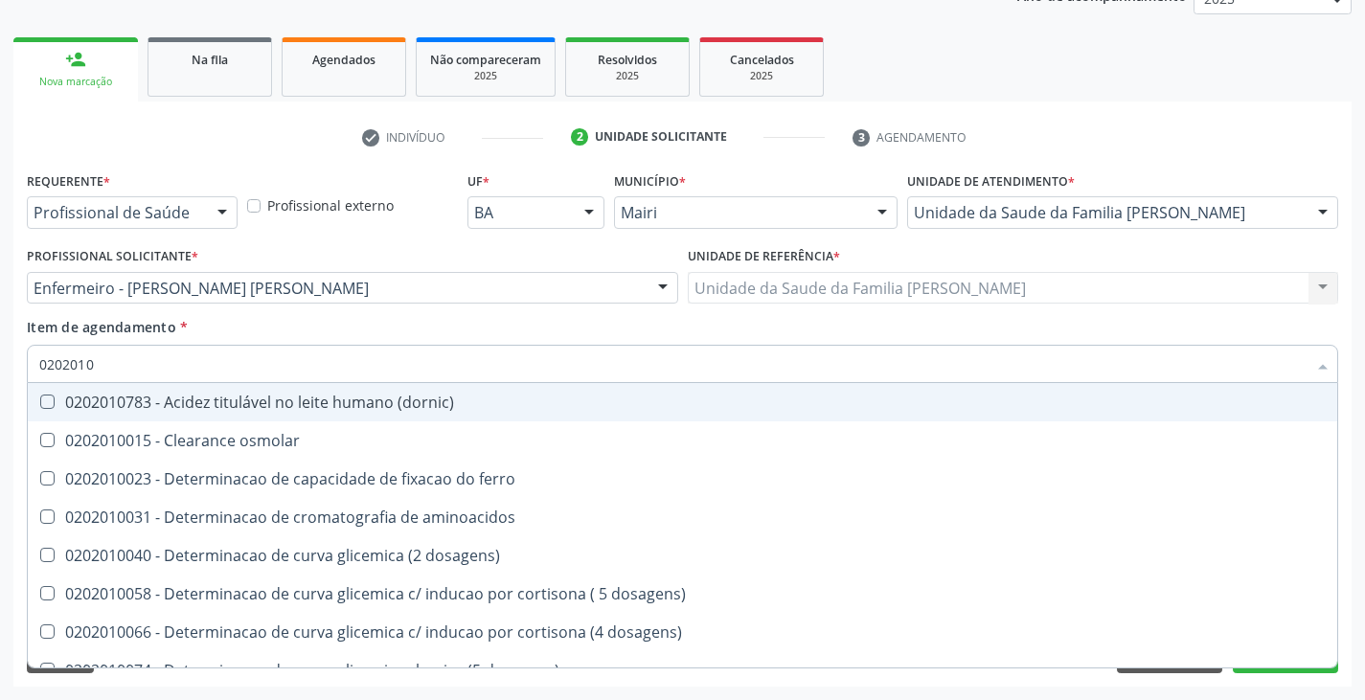
checkbox glutamica "true"
checkbox latica "true"
checkbox glicose "false"
checkbox glicosilada "false"
checkbox magnesio "true"
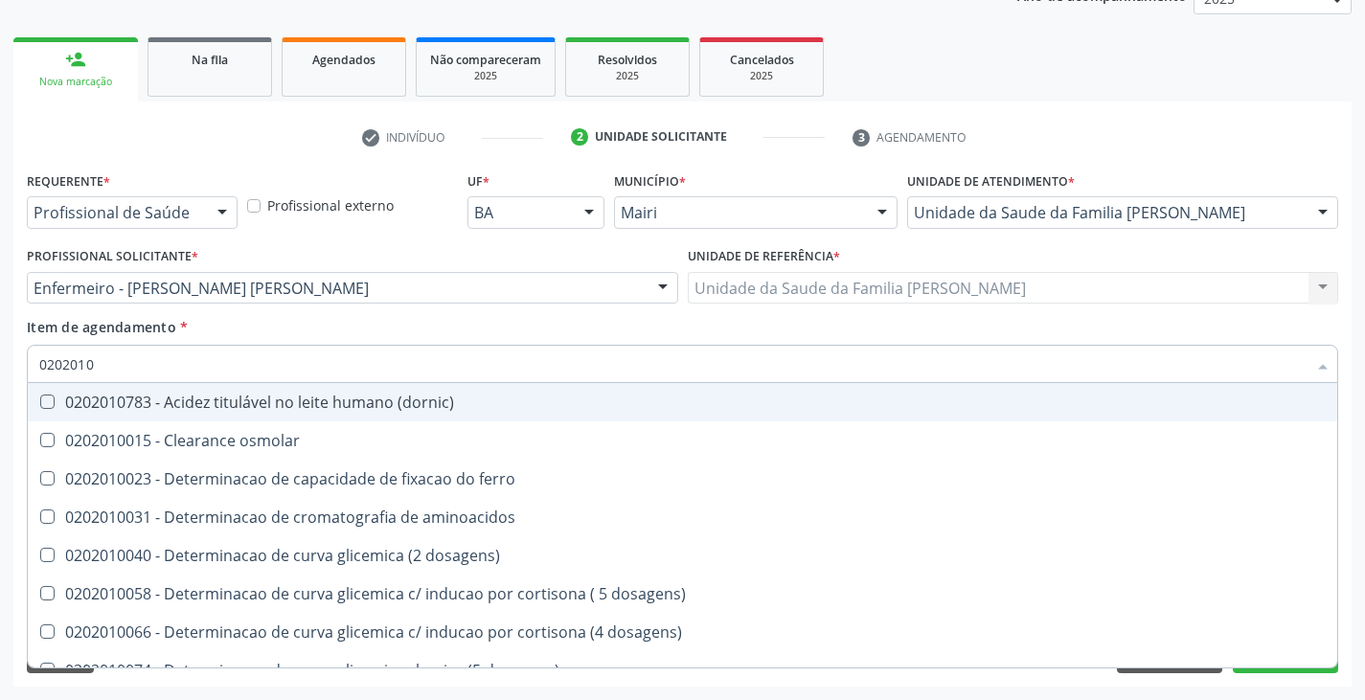
checkbox porfirinas "true"
checkbox \(tgo\) "false"
checkbox \(tgp\) "false"
checkbox \) "true"
checkbox d-xilose "true"
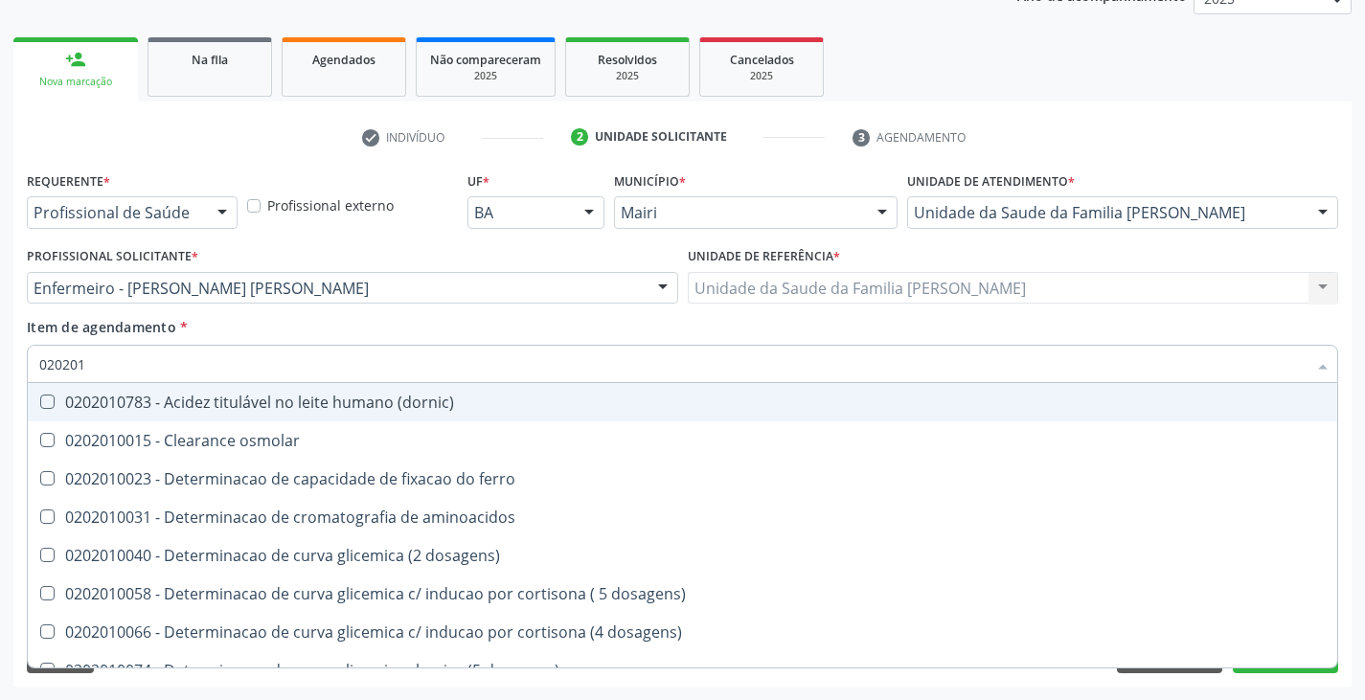
type input "02020"
checkbox hdl "false"
checkbox ldl "false"
checkbox total "false"
checkbox glicose "false"
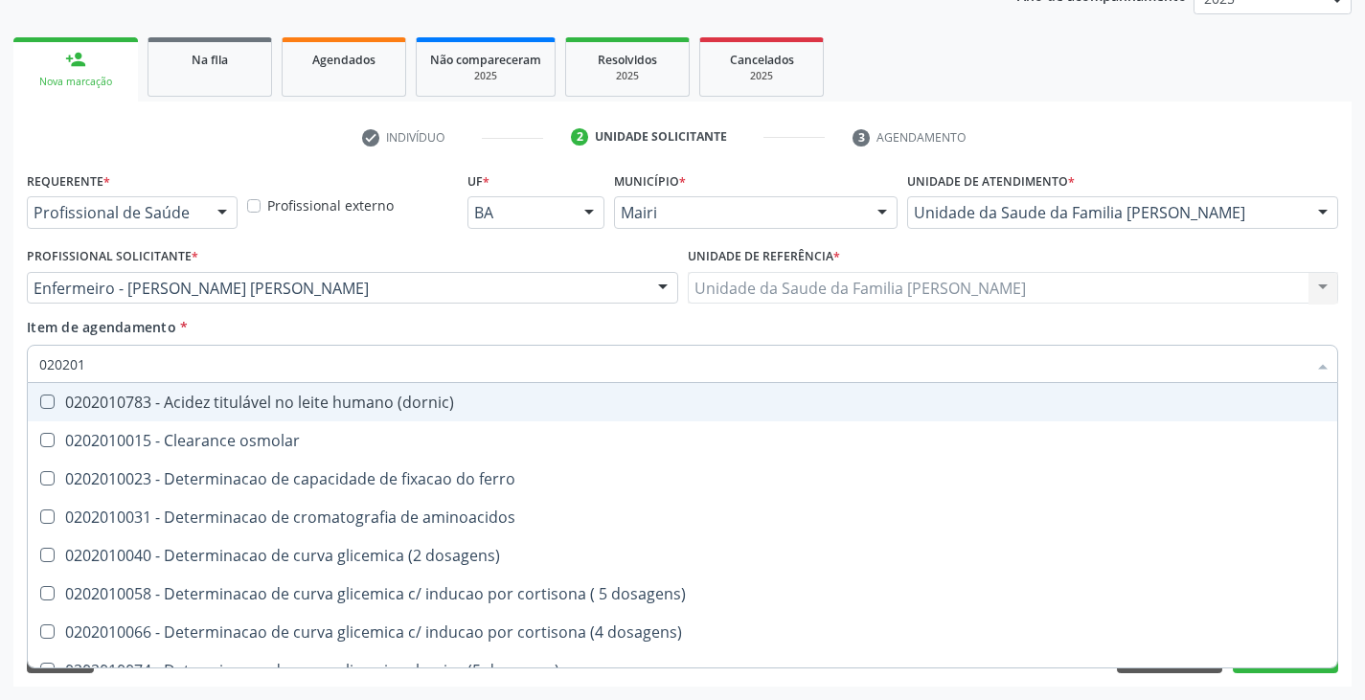
checkbox glicosilada "false"
checkbox \(tgo\) "false"
checkbox \(tgp\) "false"
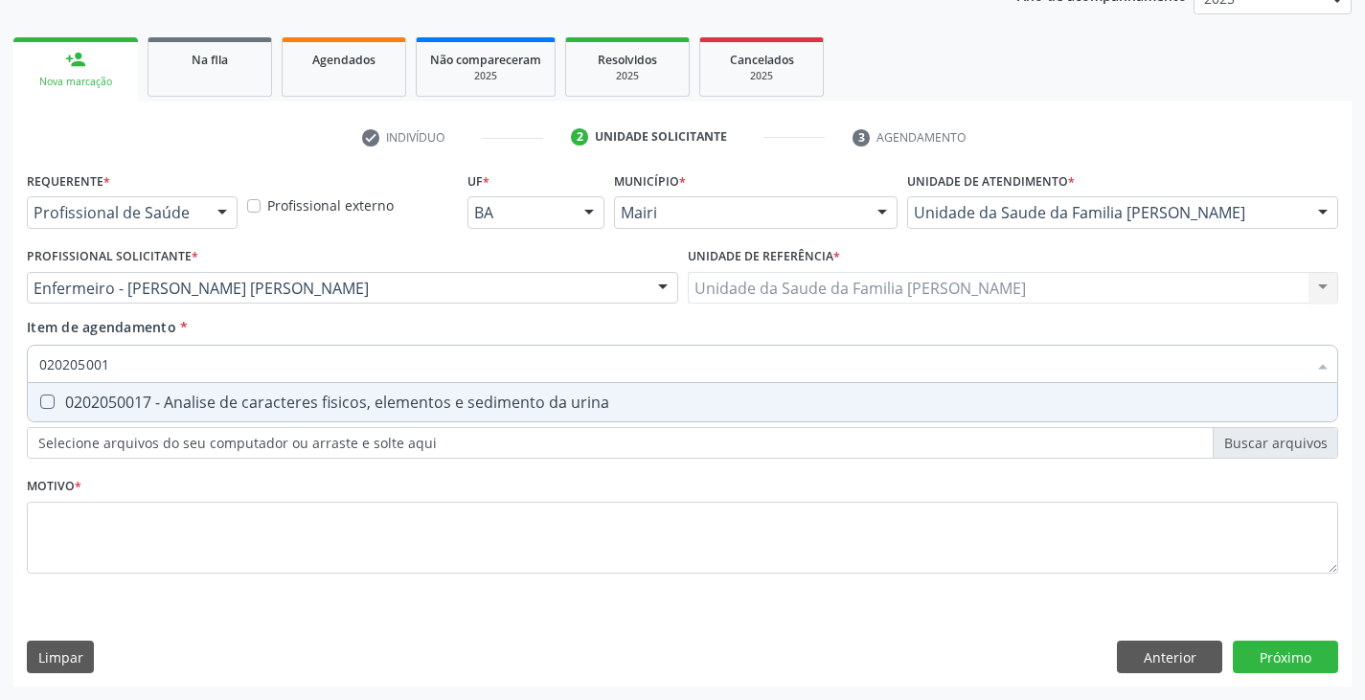
type input "0202050017"
click at [80, 403] on div "0202050017 - Analise de caracteres fisicos, elementos e sedimento da urina" at bounding box center [682, 402] width 1287 height 15
checkbox urina "true"
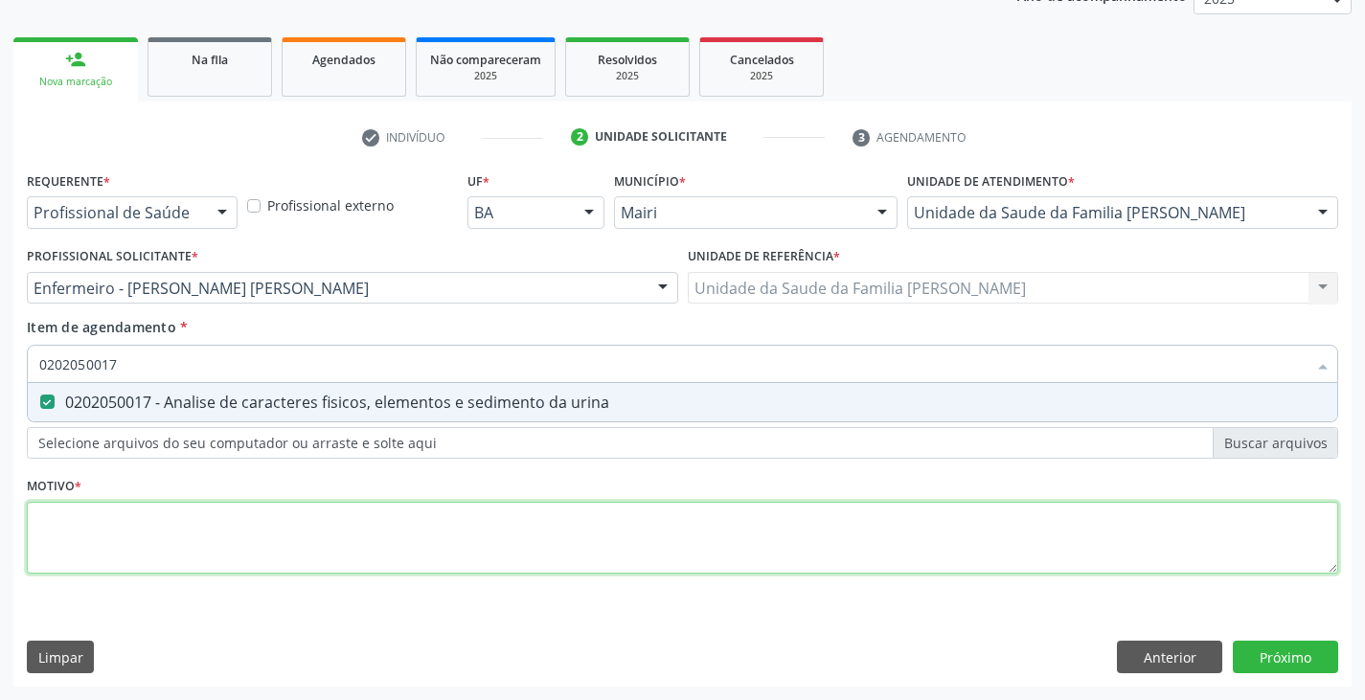
click at [112, 537] on div "Requerente * Profissional de Saúde Profissional de Saúde Paciente Nenhum result…" at bounding box center [683, 384] width 1312 height 434
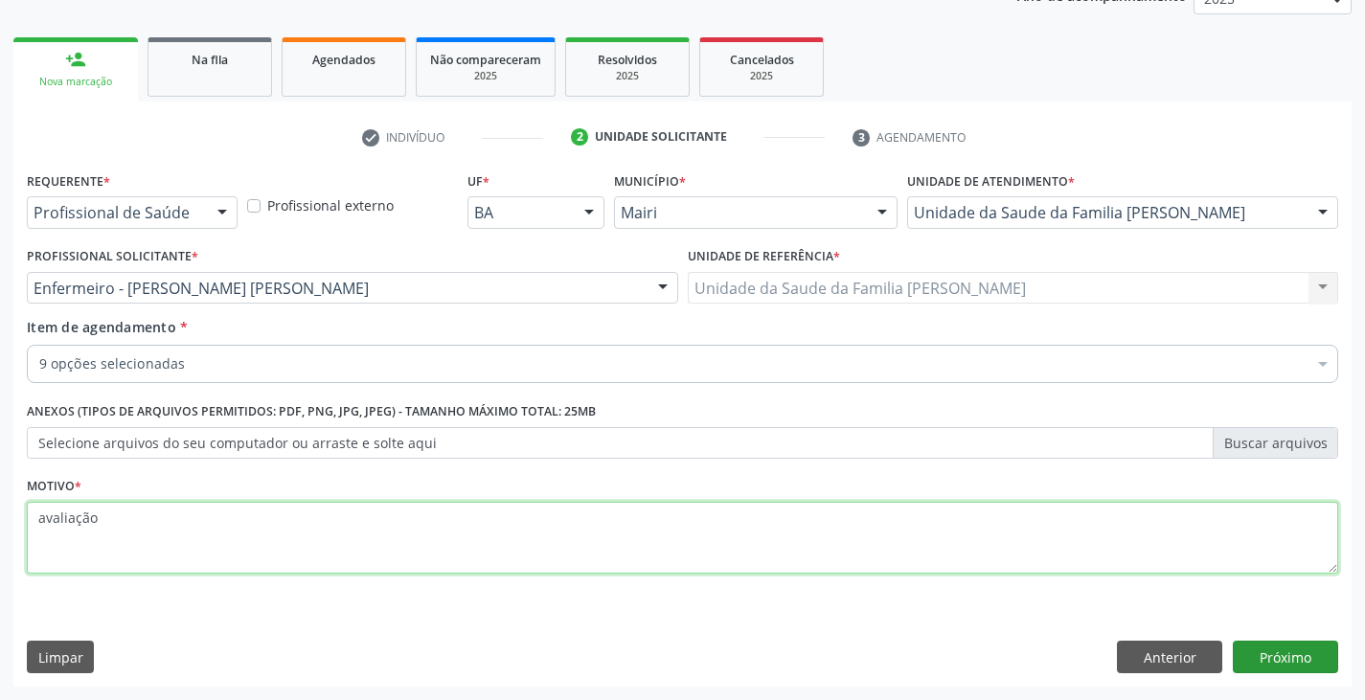
type textarea "avaliação"
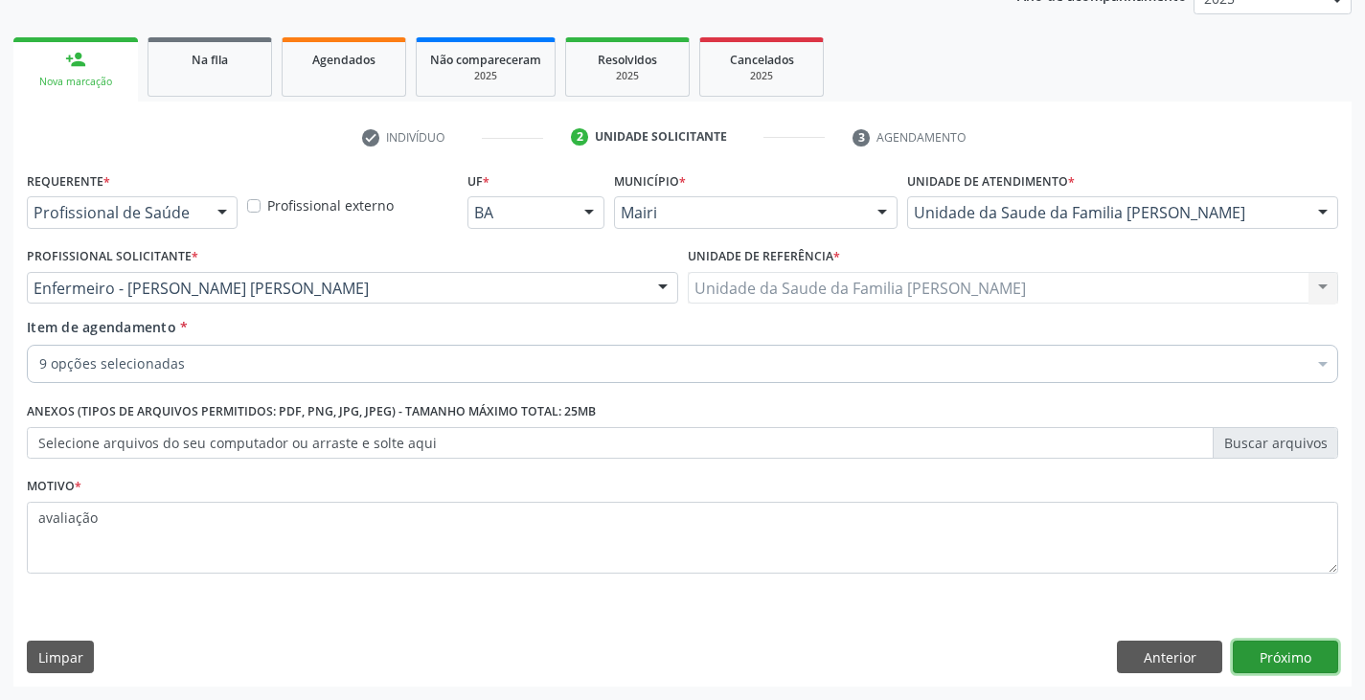
click at [1296, 660] on button "Próximo" at bounding box center [1285, 657] width 105 height 33
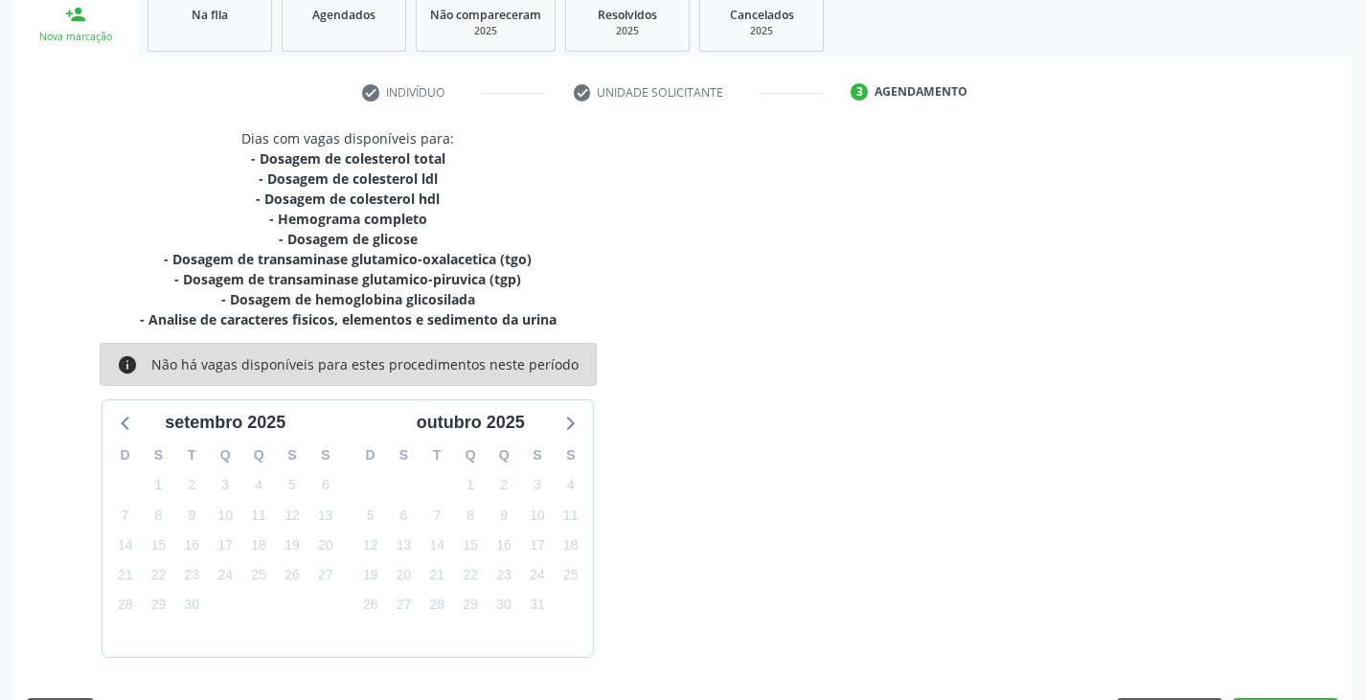
scroll to position [351, 0]
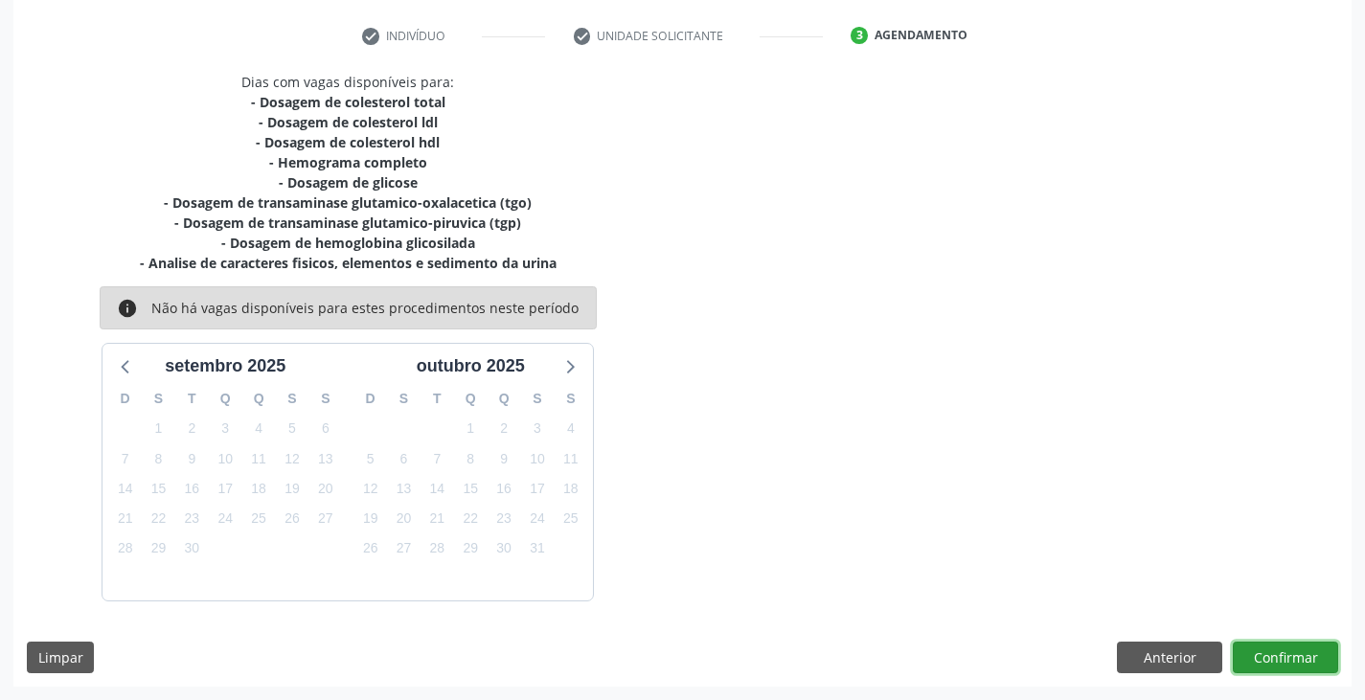
click at [1277, 656] on button "Confirmar" at bounding box center [1285, 658] width 105 height 33
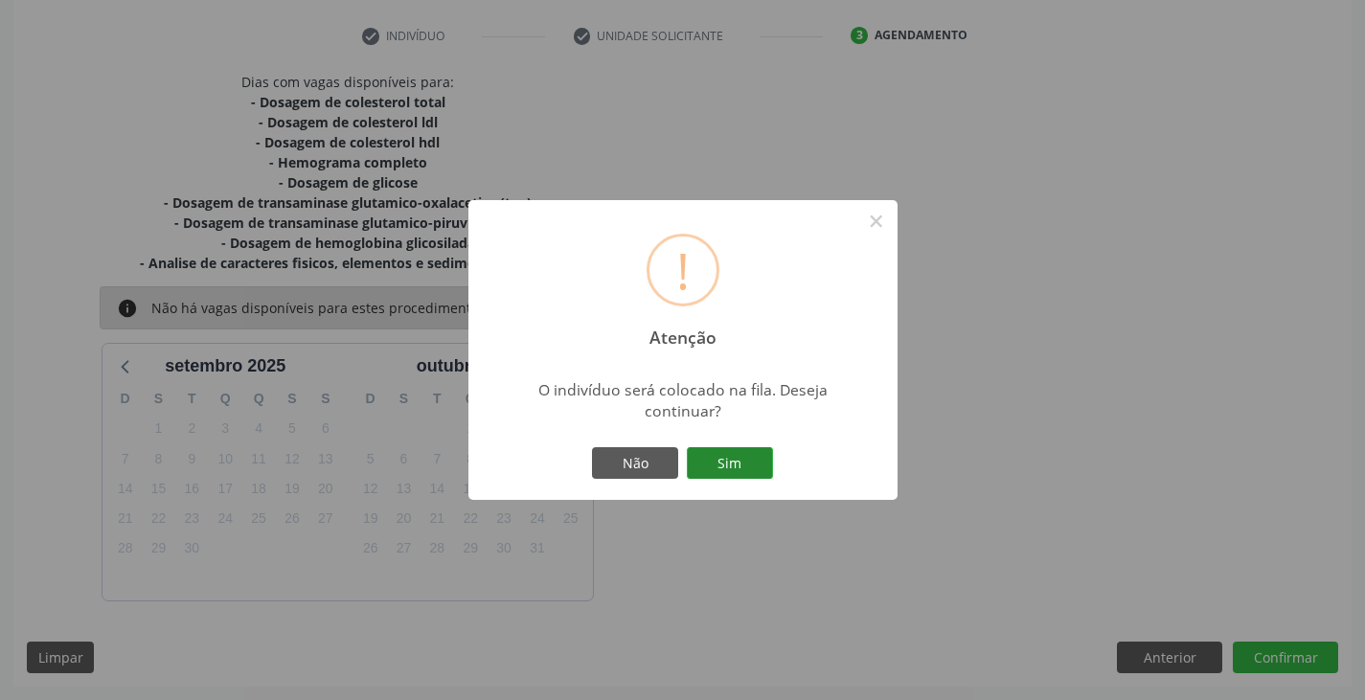
click at [765, 465] on button "Sim" at bounding box center [730, 463] width 86 height 33
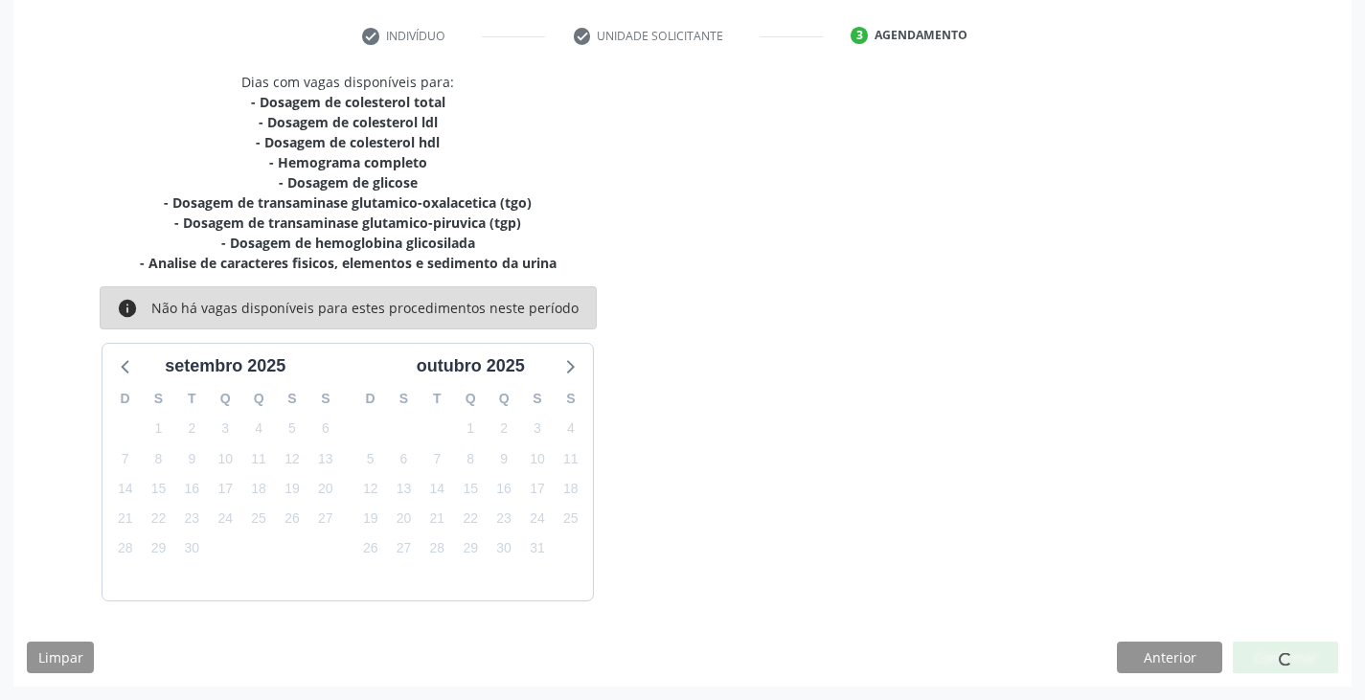
scroll to position [0, 0]
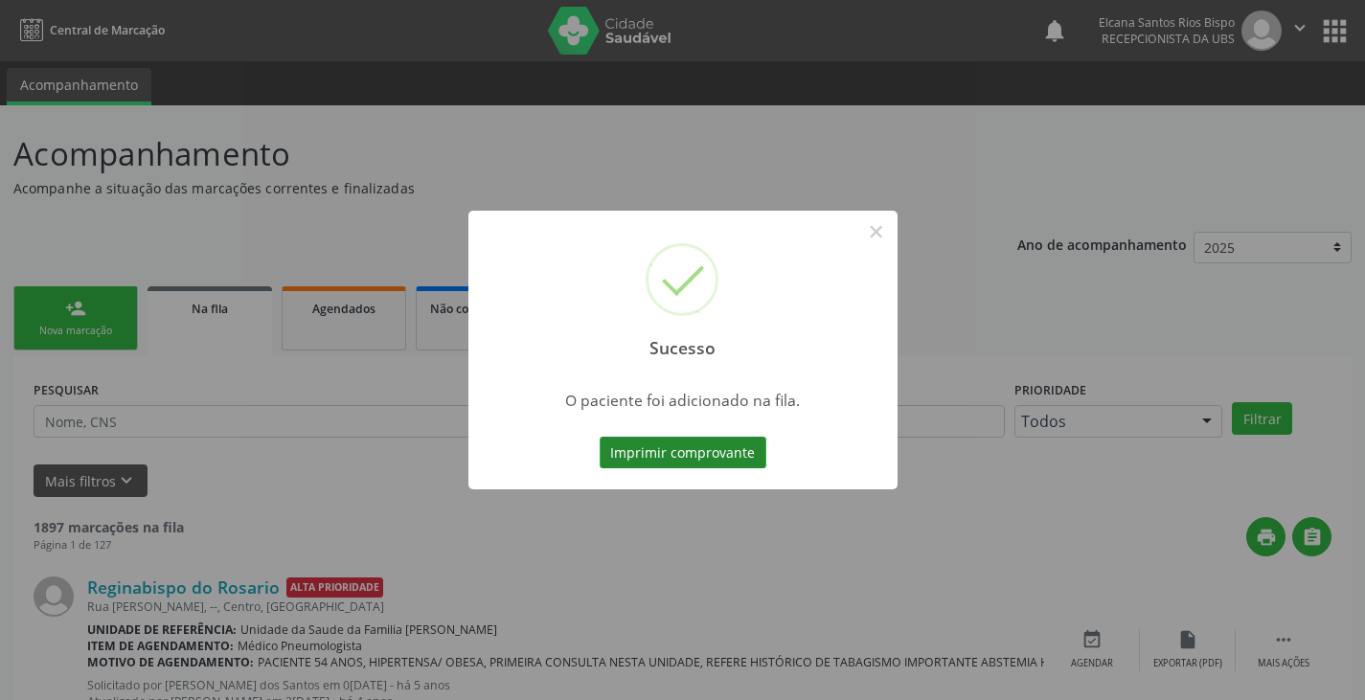
click at [705, 440] on button "Imprimir comprovante" at bounding box center [683, 453] width 167 height 33
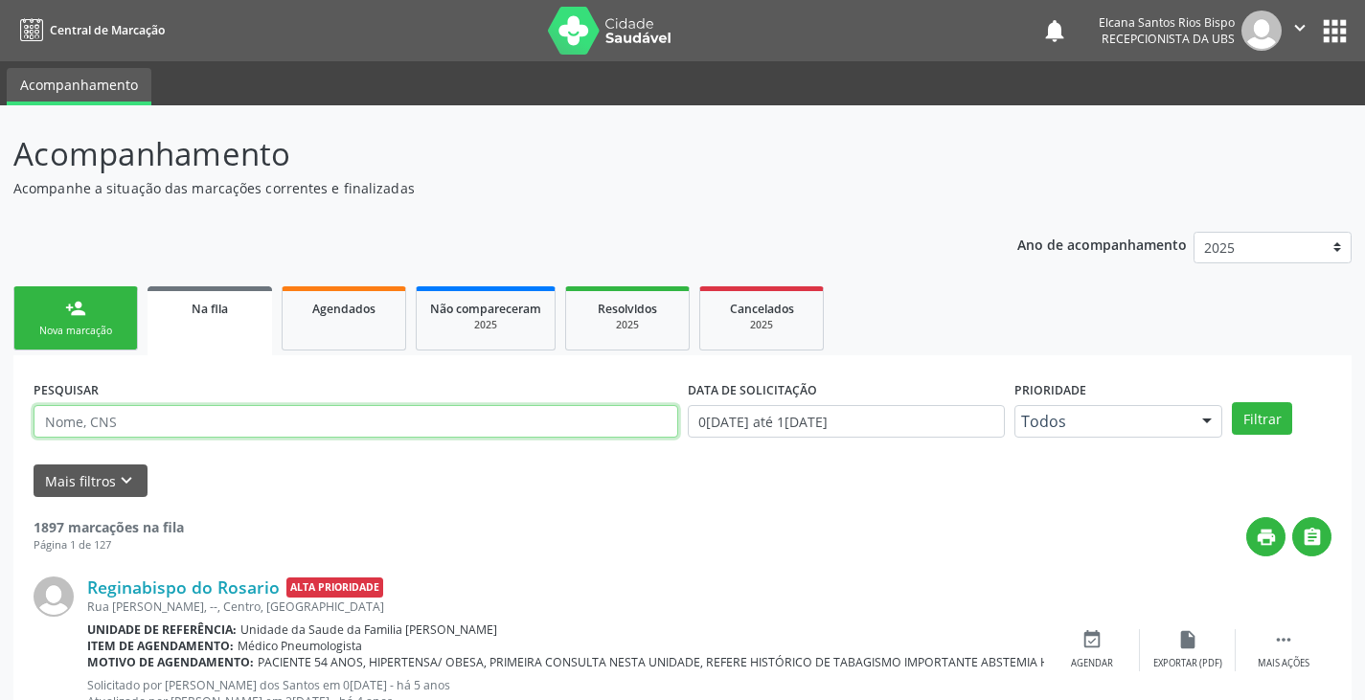
click at [128, 415] on input "text" at bounding box center [356, 421] width 645 height 33
paste input "703 4002 3959 1017"
type input "703 4002 3959 1017"
click at [1232, 402] on button "Filtrar" at bounding box center [1262, 418] width 60 height 33
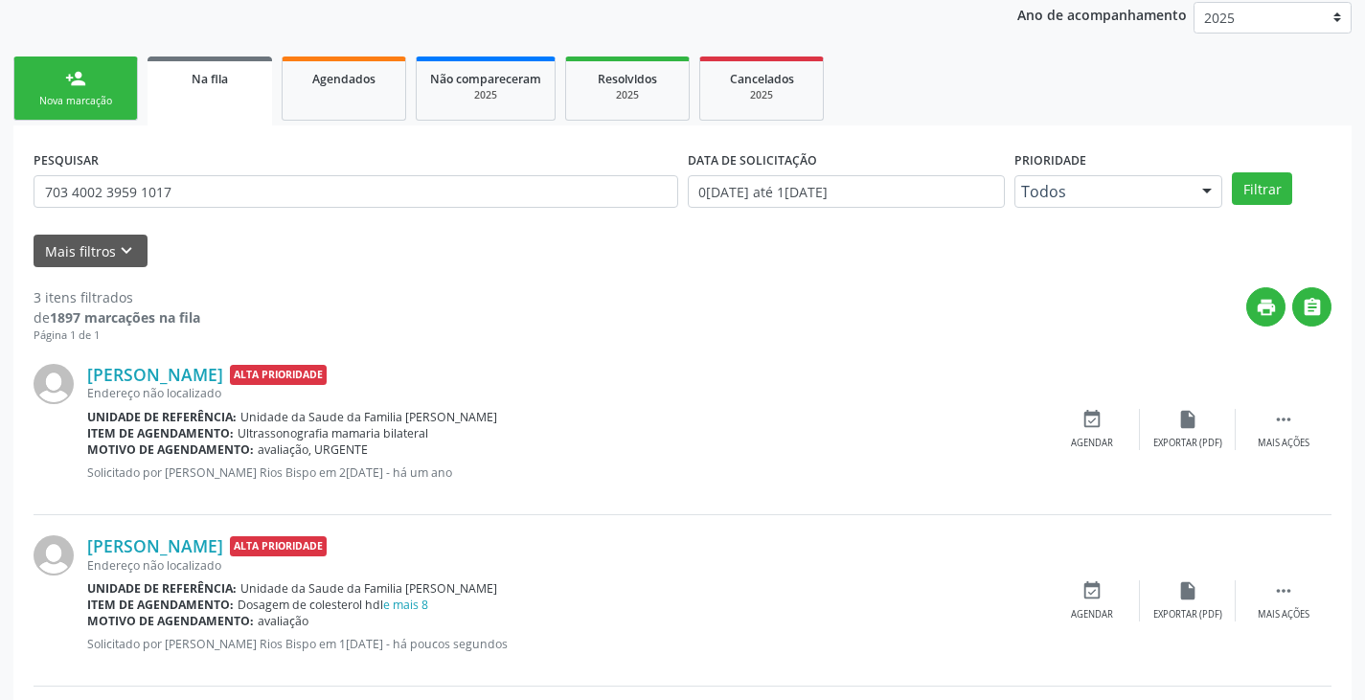
scroll to position [38, 0]
